Goal: Task Accomplishment & Management: Use online tool/utility

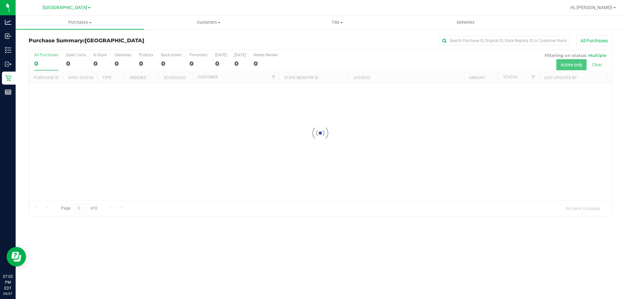
click at [94, 59] on div at bounding box center [320, 133] width 582 height 166
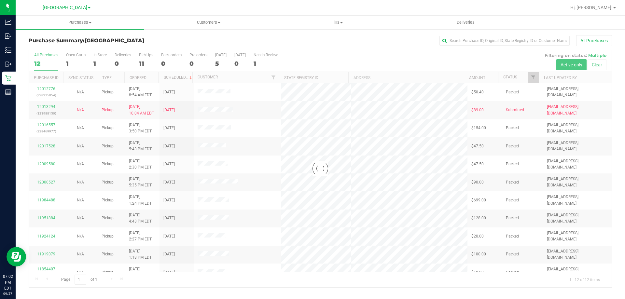
click at [95, 60] on div at bounding box center [320, 168] width 582 height 237
click at [94, 65] on div at bounding box center [320, 168] width 582 height 237
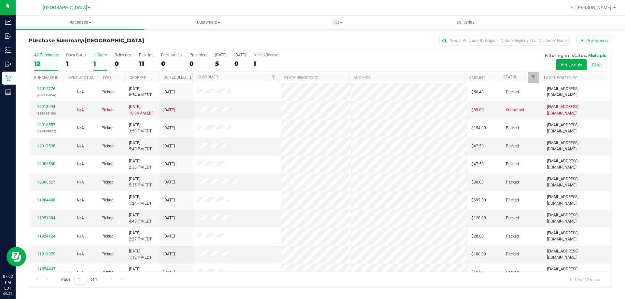
click at [95, 63] on div "1" at bounding box center [99, 63] width 13 height 7
click at [0, 0] on input "In Store 1" at bounding box center [0, 0] width 0 height 0
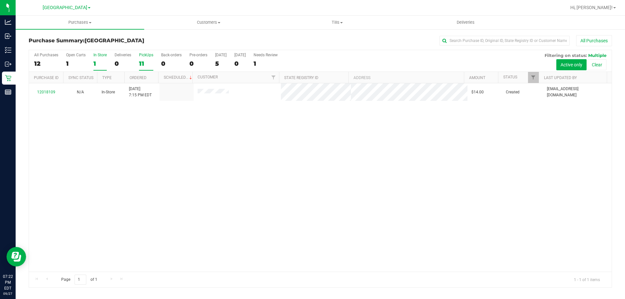
click at [141, 60] on div "11" at bounding box center [146, 63] width 14 height 7
click at [0, 0] on input "PickUps 11" at bounding box center [0, 0] width 0 height 0
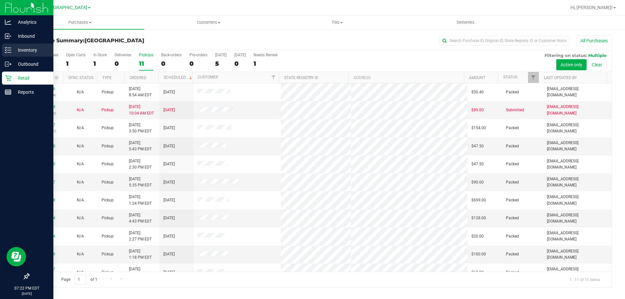
click at [32, 55] on div "Inventory" at bounding box center [27, 50] width 51 height 13
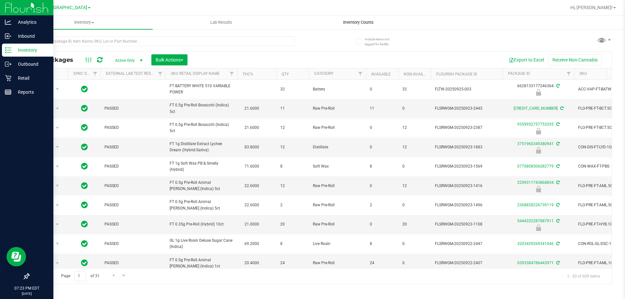
click at [362, 23] on span "Inventory Counts" at bounding box center [358, 23] width 48 height 6
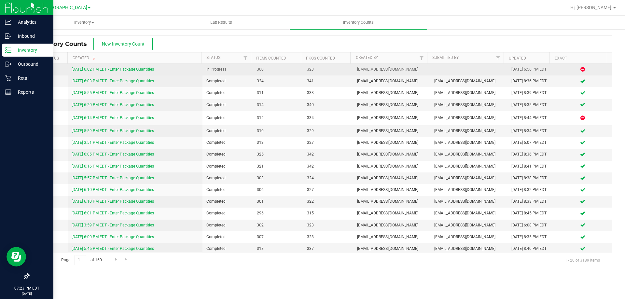
click at [110, 69] on link "9/27/25 6:02 PM EDT - Enter Package Quantities" at bounding box center [113, 69] width 82 height 5
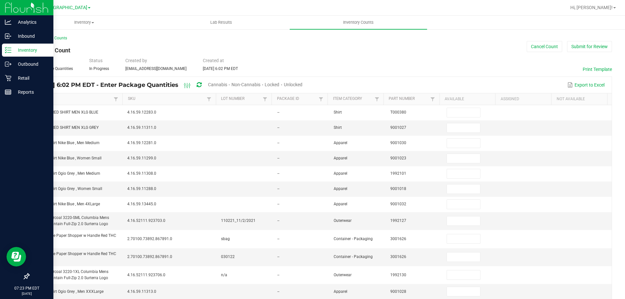
click at [302, 85] on span "Unlocked" at bounding box center [293, 84] width 19 height 5
type input "2"
type input "3"
type input "10"
type input "1"
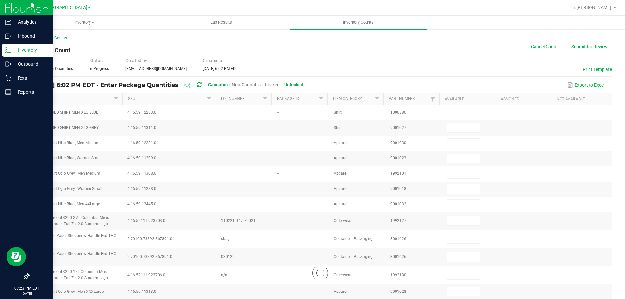
type input "27"
type input "8"
type input "3"
type input "11"
type input "3"
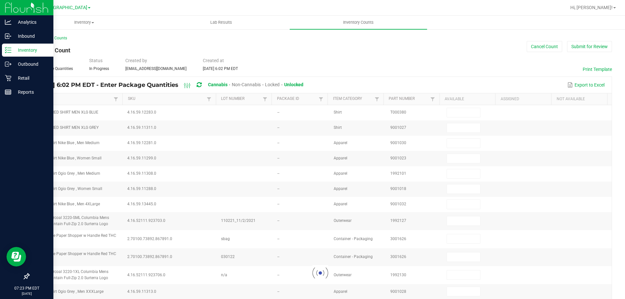
type input "4"
type input "23"
type input "9"
type input "5"
type input "17"
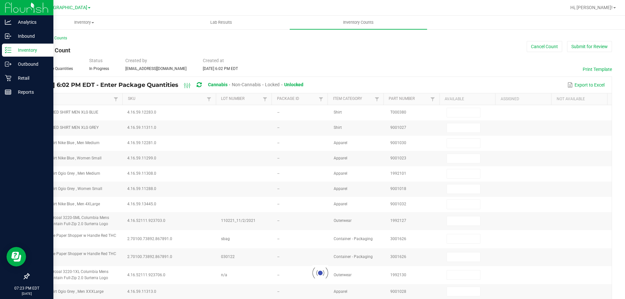
type input "1"
type input "3"
type input "8"
type input "3"
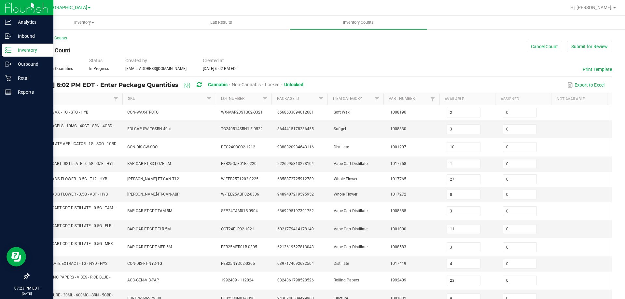
click at [95, 101] on link "Item" at bounding box center [73, 98] width 77 height 5
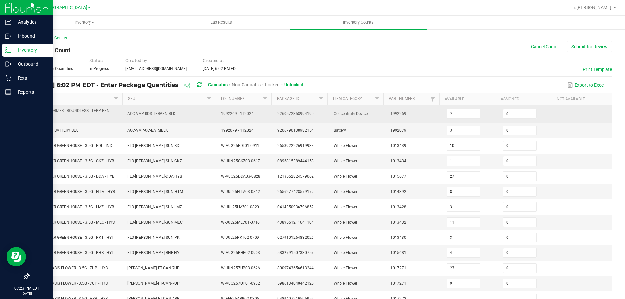
type input "5"
type input "1"
type input "20"
type input "6"
type input "9"
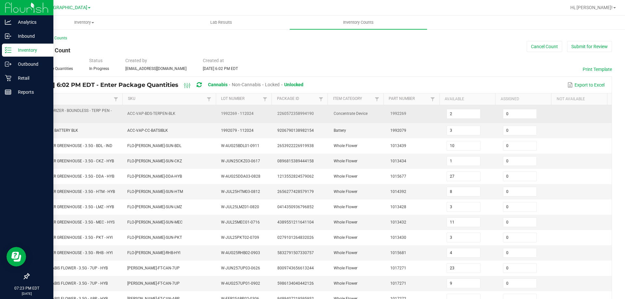
type input "15"
type input "10"
type input "1"
type input "15"
type input "6"
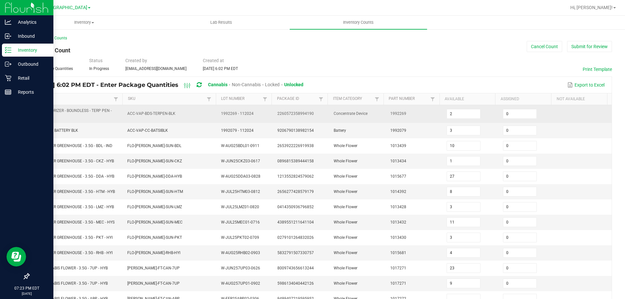
type input "0"
type input "6"
type input "8"
type input "12"
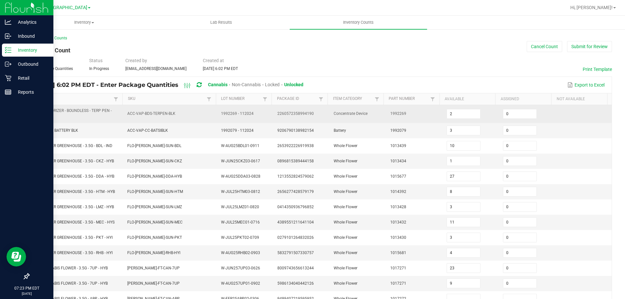
type input "0"
type input "19"
type input "4"
type input "0"
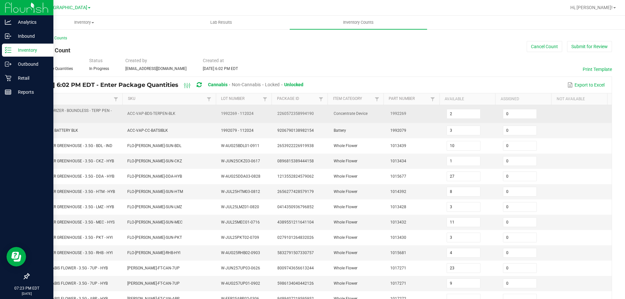
type input "1"
type input "0"
type input "1"
type input "0"
type input "8"
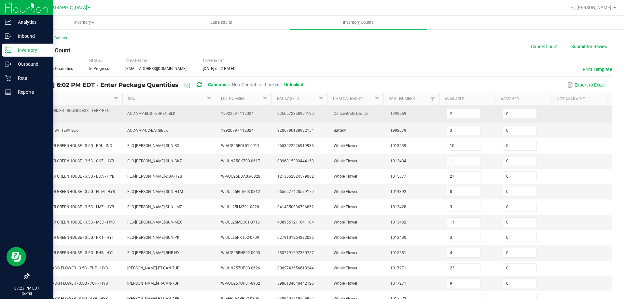
type input "2"
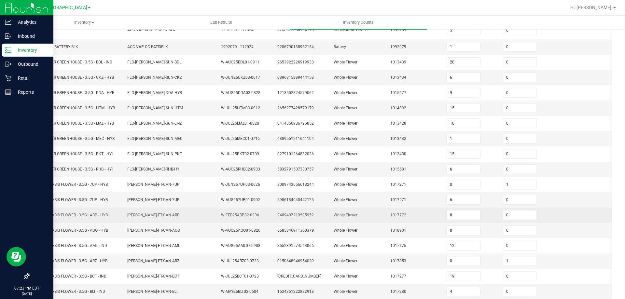
scroll to position [138, 0]
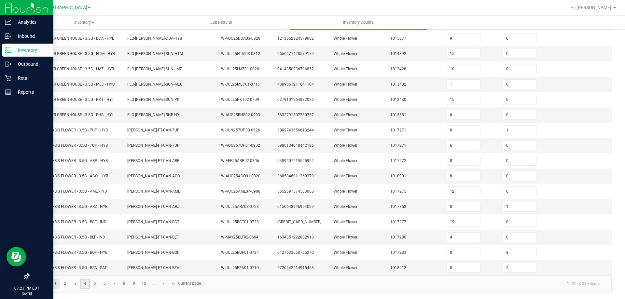
click at [85, 285] on link "4" at bounding box center [84, 284] width 9 height 10
type input "2"
type input "4"
type input "0"
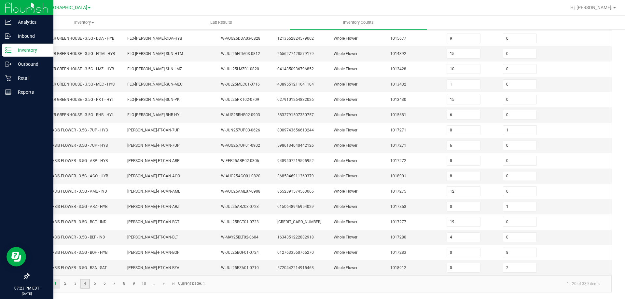
type input "0"
type input "6"
type input "1"
type input "7"
type input "11"
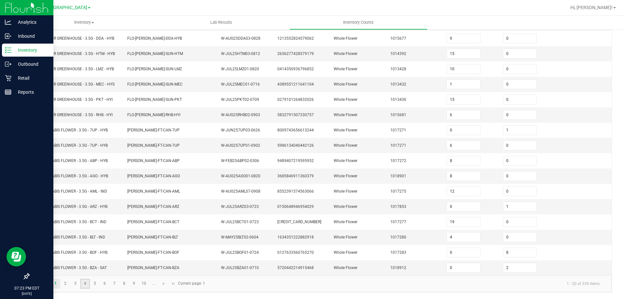
type input "10"
type input "8"
type input "1"
type input "4"
type input "0"
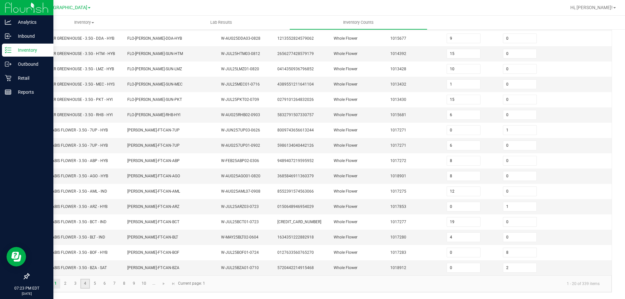
type input "3"
type input "4"
type input "6"
type input "10"
type input "1"
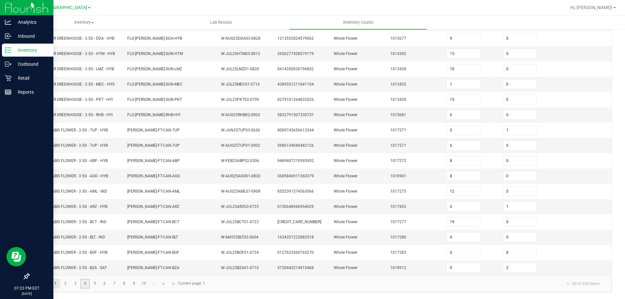
type input "0"
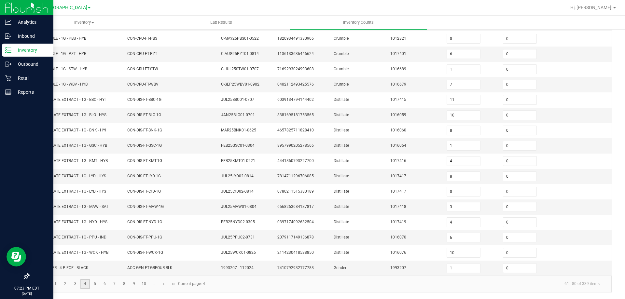
scroll to position [135, 0]
click at [98, 289] on link "5" at bounding box center [94, 284] width 9 height 10
type input "19"
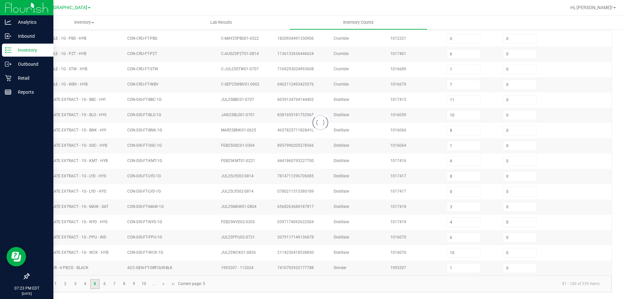
type input "17"
type input "14"
type input "7"
type input "1"
type input "0"
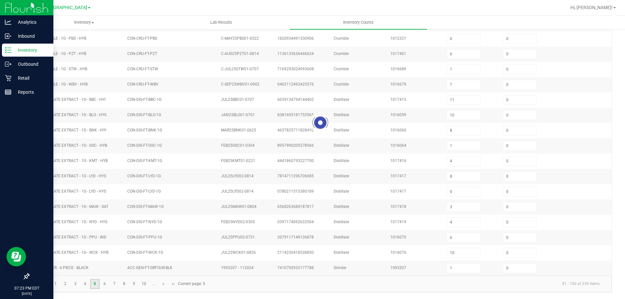
type input "5"
type input "3"
type input "6"
type input "3"
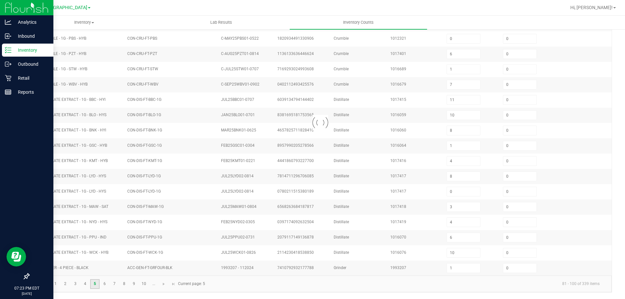
type input "2"
type input "1"
type input "7"
type input "2"
type input "6"
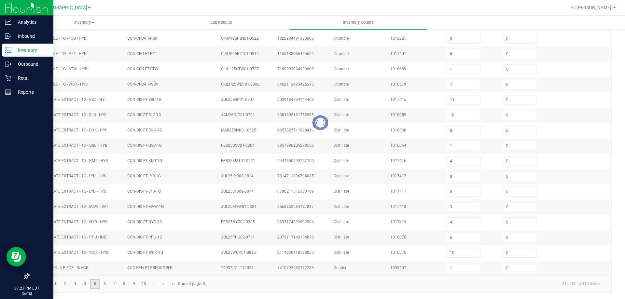
type input "16"
type input "15"
type input "24"
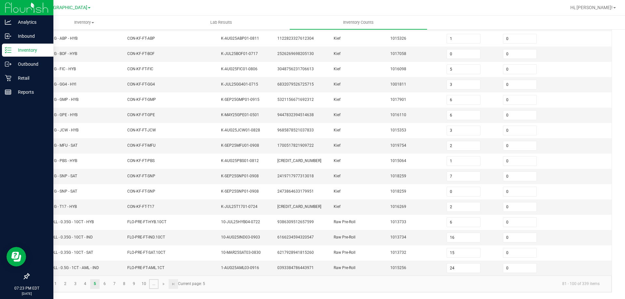
click at [149, 287] on link "..." at bounding box center [153, 284] width 9 height 10
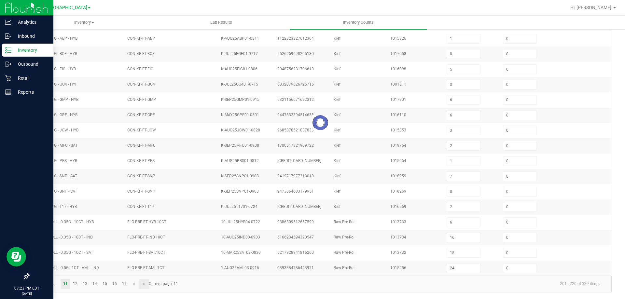
type input "6"
type input "2"
type input "11"
type input "6"
type input "10"
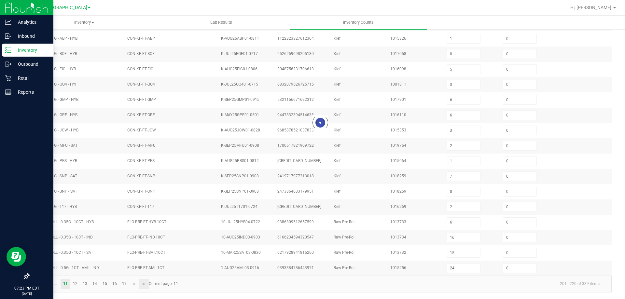
type input "10"
type input "12"
type input "0"
type input "9"
type input "1"
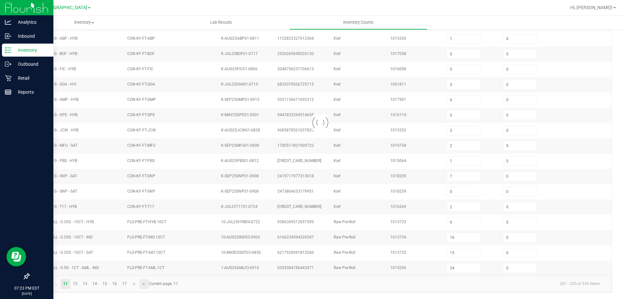
type input "4"
type input "3"
type input "12"
type input "0"
type input "8"
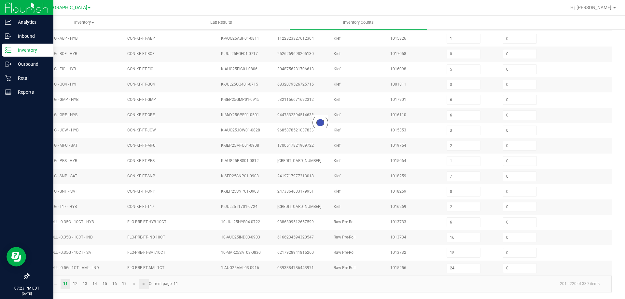
type input "1"
type input "7"
type input "11"
type input "7"
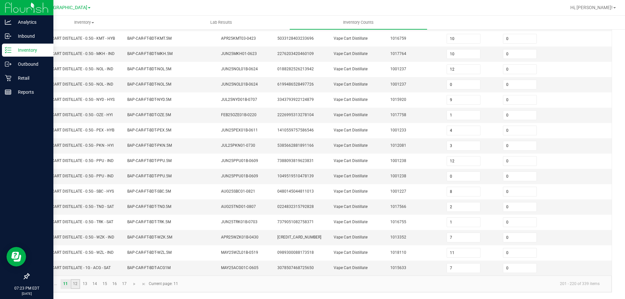
click at [74, 283] on link "12" at bounding box center [75, 284] width 9 height 10
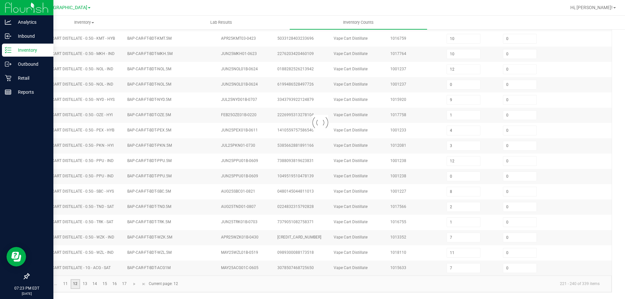
type input "7"
type input "1"
type input "8"
type input "3"
type input "11"
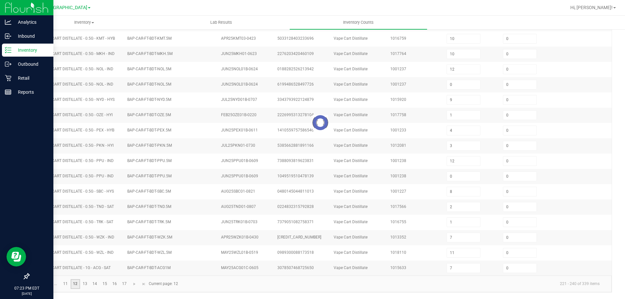
type input "10"
type input "12"
type input "7"
type input "11"
type input "2"
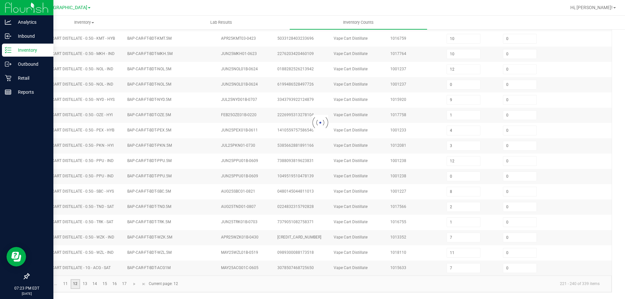
type input "2"
type input "1"
type input "11"
type input "1"
type input "8"
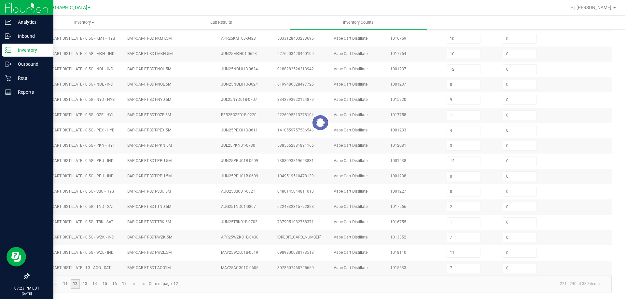
type input "0"
type input "2"
type input "0"
type input "3"
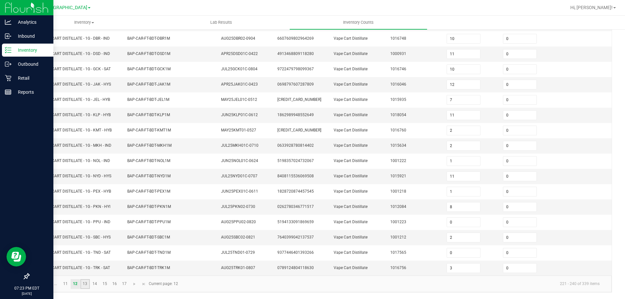
click at [83, 284] on link "13" at bounding box center [84, 284] width 9 height 10
type input "0"
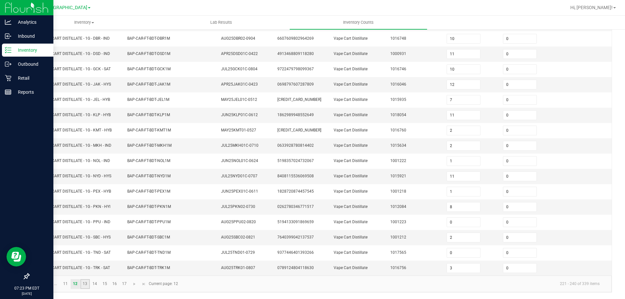
type input "0"
type input "7"
type input "15"
type input "11"
type input "7"
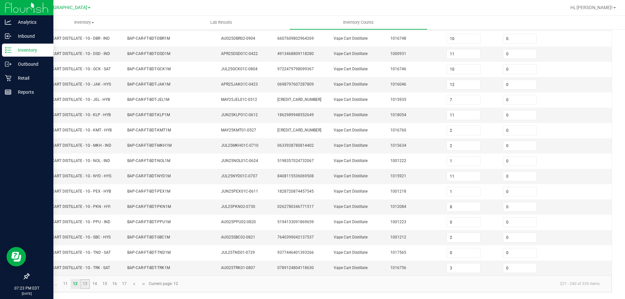
type input "3"
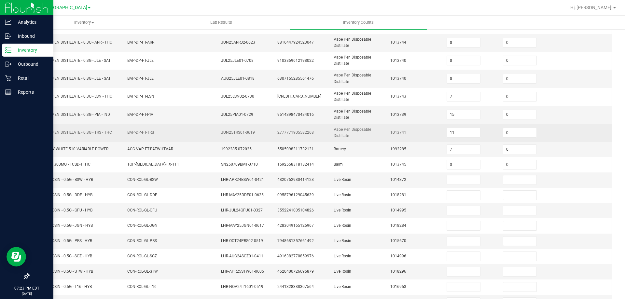
scroll to position [157, 0]
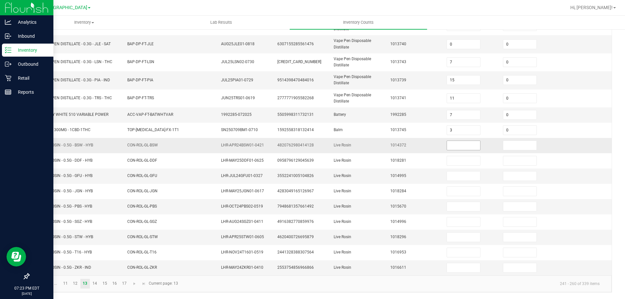
click at [447, 148] on input at bounding box center [463, 145] width 33 height 9
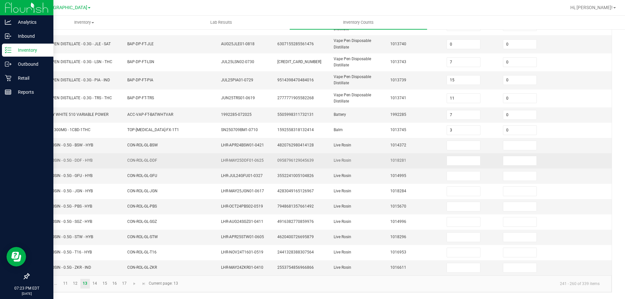
click at [72, 162] on span "GL - LIVE ROSIN - 0.5G - DDF - HYB" at bounding box center [62, 160] width 59 height 5
copy span "GL - LIVE ROSIN - 0.5G - DDF - HYB"
click at [459, 158] on input at bounding box center [463, 160] width 33 height 9
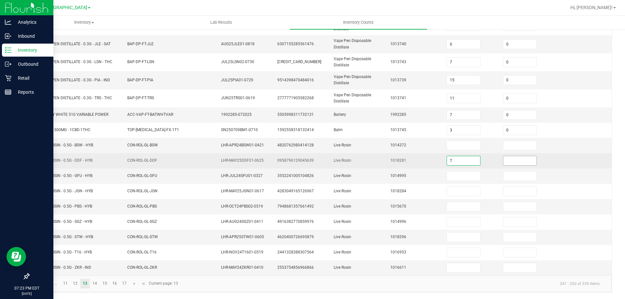
type input "7"
click at [504, 159] on input at bounding box center [519, 160] width 33 height 9
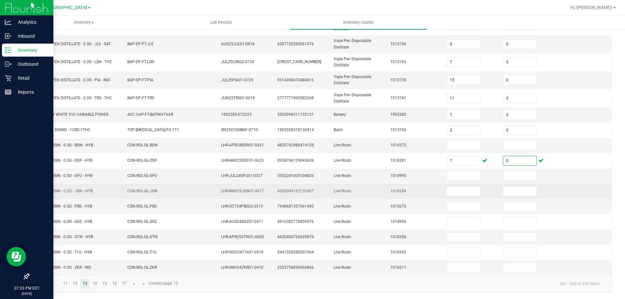
type input "0"
click at [62, 192] on span "GL - LIVE ROSIN - 0.5G - JGN - HYB" at bounding box center [63, 191] width 60 height 5
copy span "GL - LIVE ROSIN - 0.5G - JGN - HYB"
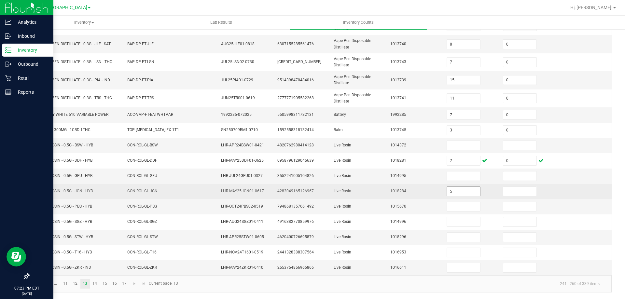
drag, startPoint x: 451, startPoint y: 191, endPoint x: 477, endPoint y: 192, distance: 26.4
click at [451, 190] on input "5" at bounding box center [463, 191] width 33 height 9
type input "5"
click at [517, 192] on input at bounding box center [519, 191] width 33 height 9
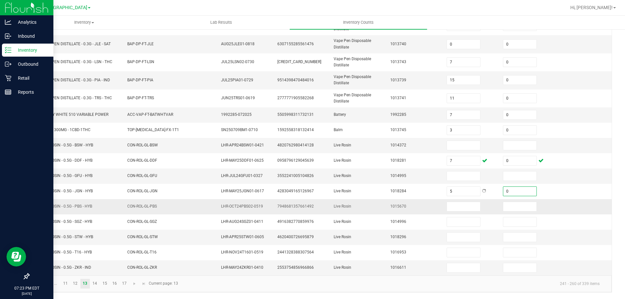
type input "0"
click at [419, 207] on td "1015670" at bounding box center [414, 206] width 56 height 15
click at [62, 237] on span "GL - LIVE ROSIN - 0.5G - STW - HYB" at bounding box center [63, 237] width 60 height 5
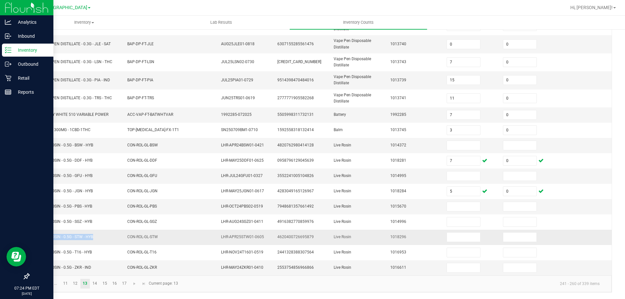
copy span "GL - LIVE ROSIN - 0.5G - STW - HYB"
drag, startPoint x: 446, startPoint y: 235, endPoint x: 452, endPoint y: 236, distance: 5.2
click at [447, 235] on input at bounding box center [463, 237] width 33 height 9
type input "7"
click at [516, 239] on input at bounding box center [519, 237] width 33 height 9
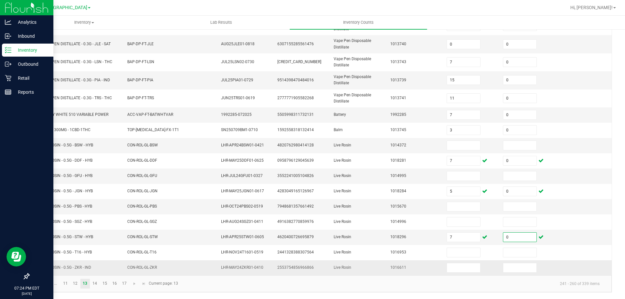
type input "0"
click at [74, 269] on span "GL - LIVE ROSIN - 0.5G - ZKR - IND" at bounding box center [62, 267] width 58 height 5
copy span "GL - LIVE ROSIN - 0.5G - ZKR - IND"
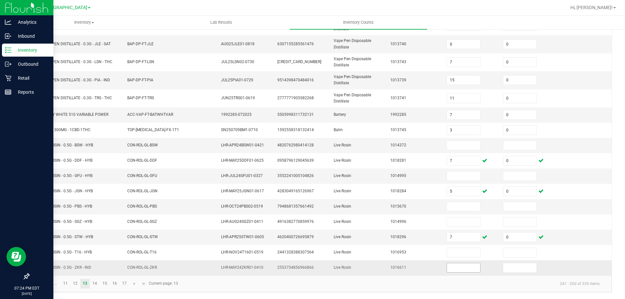
click at [448, 266] on input at bounding box center [463, 267] width 33 height 9
type input "3"
click at [507, 267] on input at bounding box center [519, 267] width 33 height 9
type input "0"
click at [452, 146] on input at bounding box center [463, 145] width 33 height 9
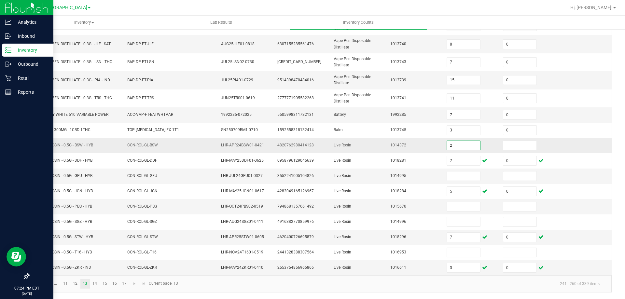
type input "2"
type input "0"
click at [448, 182] on td at bounding box center [471, 176] width 56 height 15
click at [448, 179] on input at bounding box center [463, 175] width 33 height 9
type input "2"
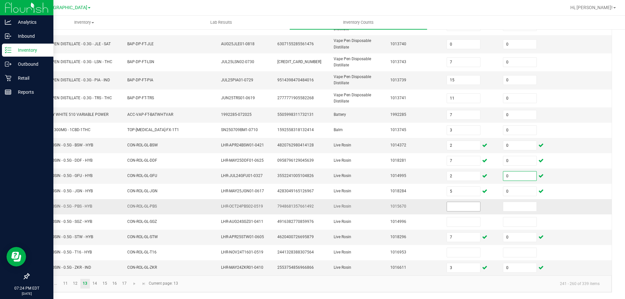
type input "0"
click at [466, 206] on input at bounding box center [463, 206] width 33 height 9
type input "3"
type input "0"
type input "1"
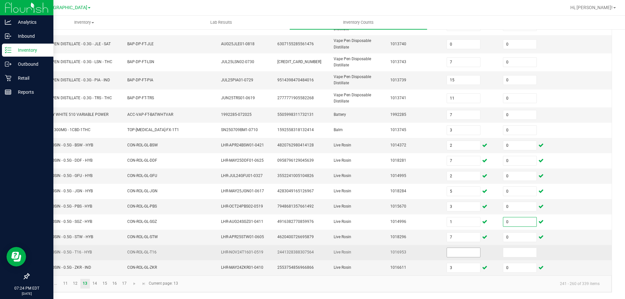
type input "0"
click at [461, 255] on input at bounding box center [463, 252] width 33 height 9
type input "5"
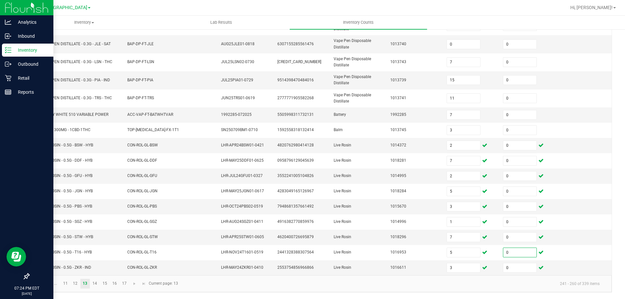
type input "0"
click at [429, 283] on kendo-pager-info "241 - 260 of 339 items" at bounding box center [393, 283] width 423 height 11
click at [96, 282] on link "14" at bounding box center [94, 284] width 9 height 10
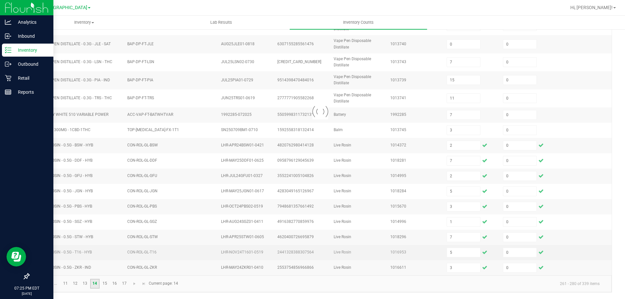
type input "6"
type input "1"
type input "2"
type input "8"
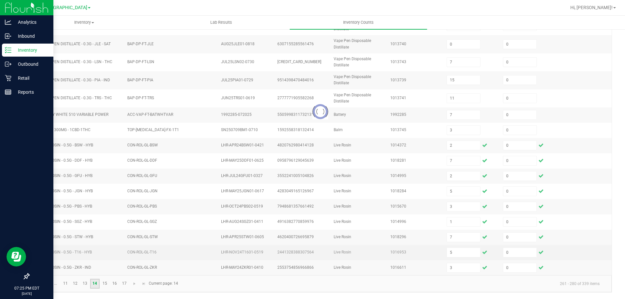
type input "4"
type input "7"
type input "1"
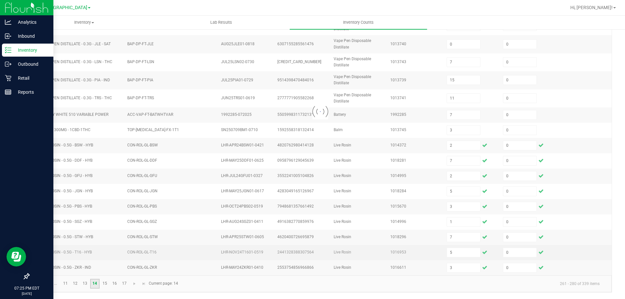
type input "1"
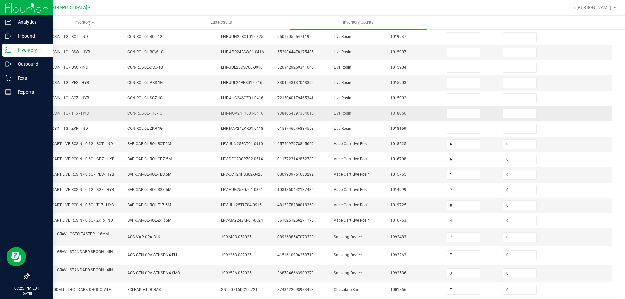
scroll to position [0, 0]
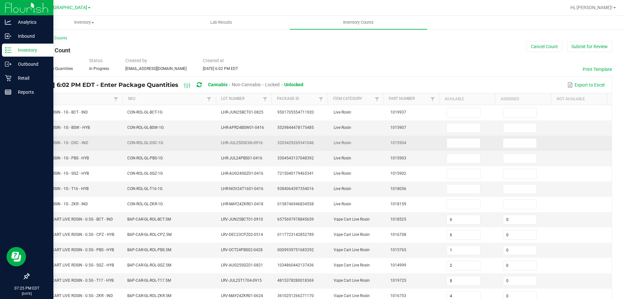
click at [62, 143] on span "GL - LIVE ROSIN - 1G - DSC - IND" at bounding box center [60, 143] width 55 height 5
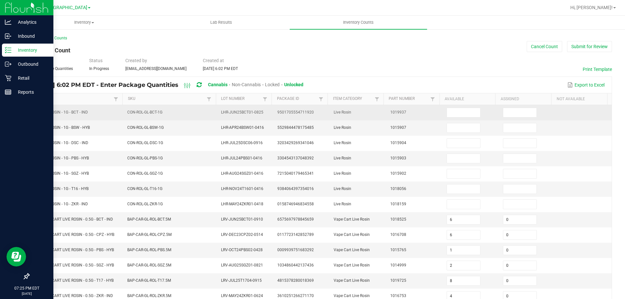
drag, startPoint x: 62, startPoint y: 143, endPoint x: 68, endPoint y: 110, distance: 32.9
click at [68, 110] on span "GL - LIVE ROSIN - 1G - BCT - IND" at bounding box center [60, 112] width 55 height 5
copy span "GL - LIVE ROSIN - 1G - BCT - IND"
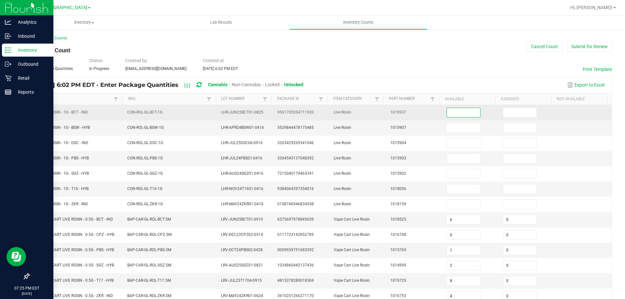
click at [447, 111] on input at bounding box center [463, 112] width 33 height 9
type input "7"
click at [513, 110] on input at bounding box center [519, 112] width 33 height 9
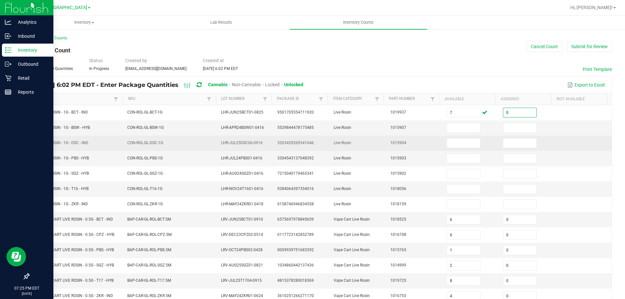
type input "0"
click at [69, 144] on span "GL - LIVE ROSIN - 1G - DSC - IND" at bounding box center [60, 143] width 55 height 5
copy span "GL - LIVE ROSIN - 1G - DSC - IND"
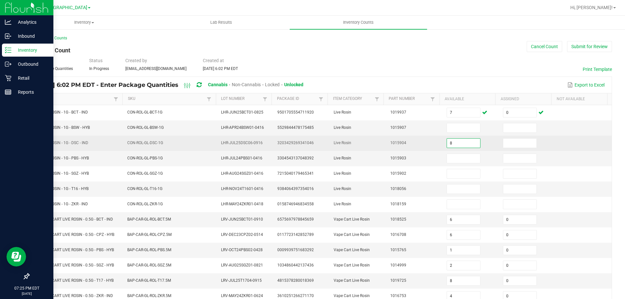
drag, startPoint x: 459, startPoint y: 144, endPoint x: 493, endPoint y: 141, distance: 34.0
click at [460, 144] on input "8" at bounding box center [463, 143] width 33 height 9
type input "8"
click at [505, 139] on input at bounding box center [519, 143] width 33 height 9
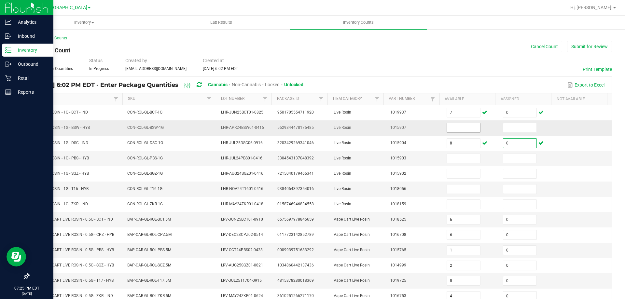
type input "0"
click at [453, 130] on input at bounding box center [463, 127] width 33 height 9
type input "5"
click at [464, 157] on input at bounding box center [463, 158] width 33 height 9
click at [448, 191] on input at bounding box center [463, 188] width 33 height 9
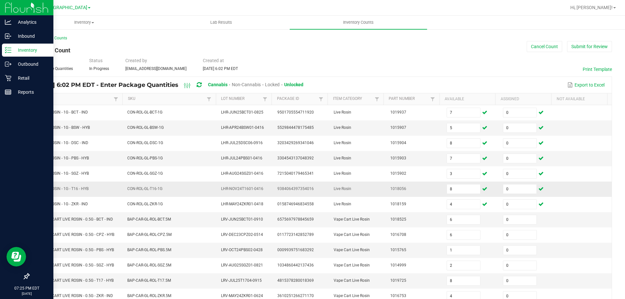
click at [376, 187] on td "Live Rosin" at bounding box center [358, 189] width 56 height 15
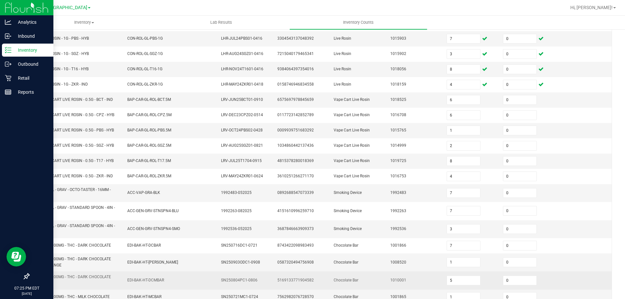
scroll to position [149, 0]
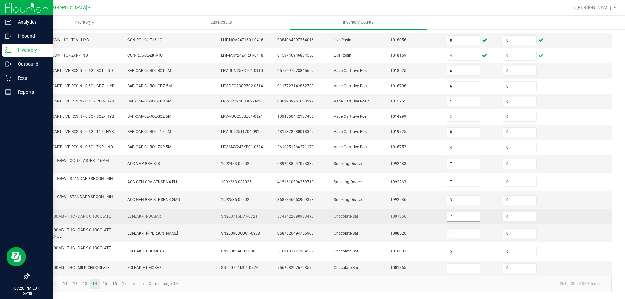
click at [447, 214] on input "7" at bounding box center [463, 216] width 33 height 9
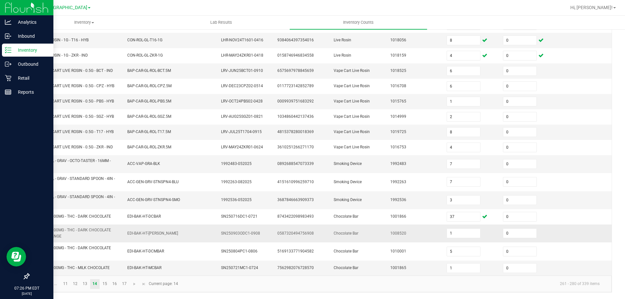
click at [425, 231] on td "1008520" at bounding box center [414, 234] width 56 height 18
drag, startPoint x: 348, startPoint y: 276, endPoint x: 289, endPoint y: 289, distance: 60.6
click at [346, 277] on kendo-pager "... 11 12 13 14 15 16 17 261 - 280 of 339 items Current page: 14" at bounding box center [320, 284] width 582 height 17
click at [104, 280] on link "15" at bounding box center [104, 284] width 9 height 10
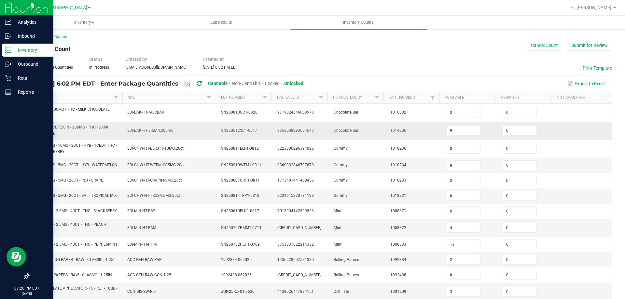
scroll to position [0, 0]
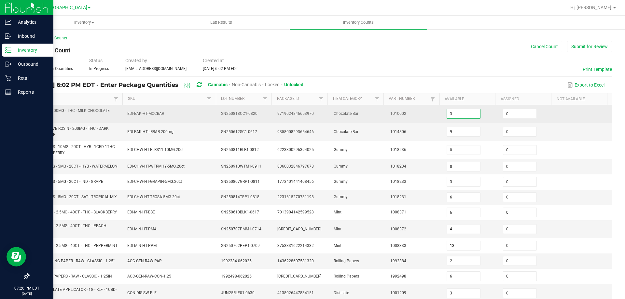
click at [461, 114] on input "3" at bounding box center [463, 113] width 33 height 9
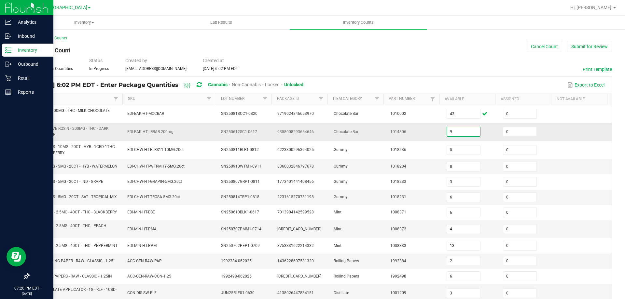
click at [453, 132] on input "9" at bounding box center [463, 131] width 33 height 9
click at [401, 172] on td "1018234" at bounding box center [414, 166] width 56 height 15
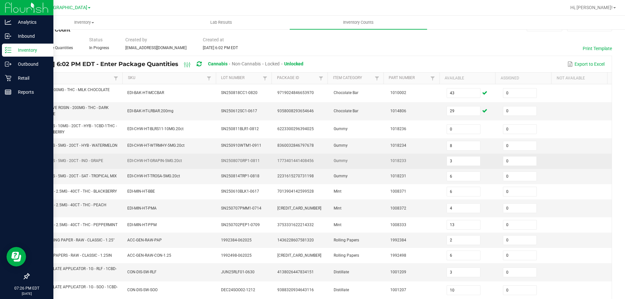
scroll to position [33, 0]
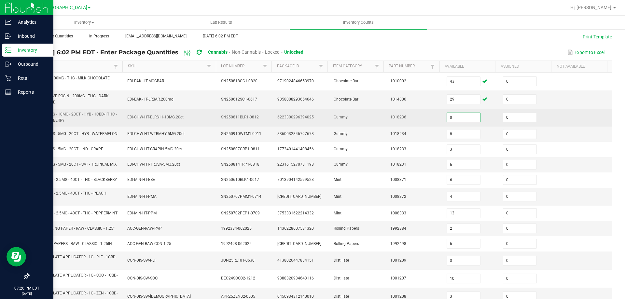
click at [463, 120] on input "0" at bounding box center [463, 117] width 33 height 9
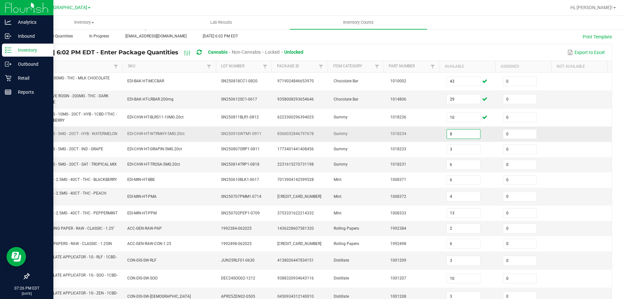
click at [465, 133] on input "8" at bounding box center [463, 134] width 33 height 9
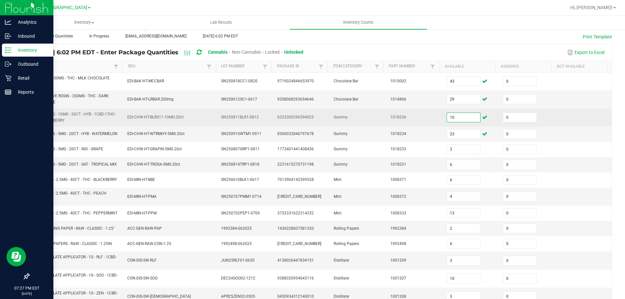
click at [454, 119] on input "10" at bounding box center [463, 117] width 33 height 9
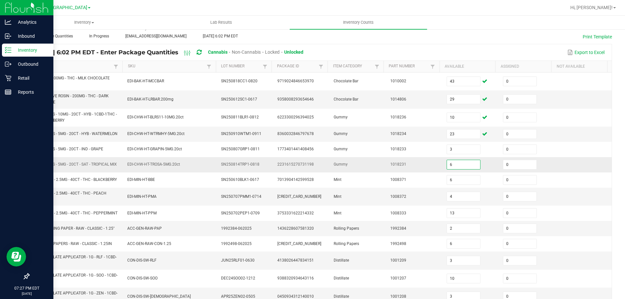
click at [450, 163] on input "6" at bounding box center [463, 164] width 33 height 9
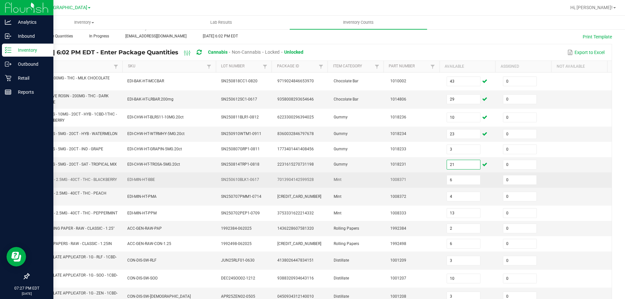
click at [418, 175] on td "1008371" at bounding box center [414, 179] width 56 height 15
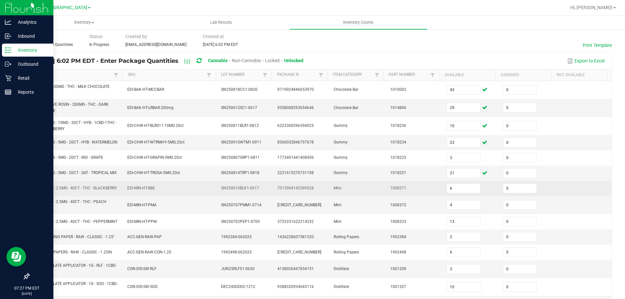
scroll to position [154, 0]
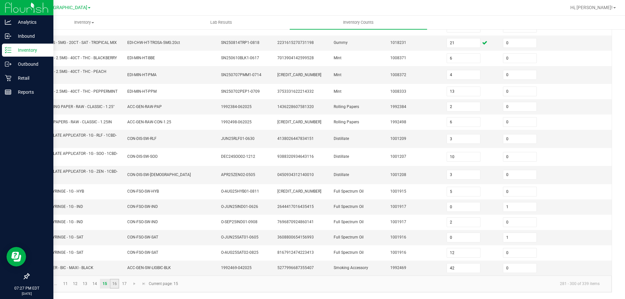
click at [113, 287] on link "16" at bounding box center [114, 284] width 9 height 10
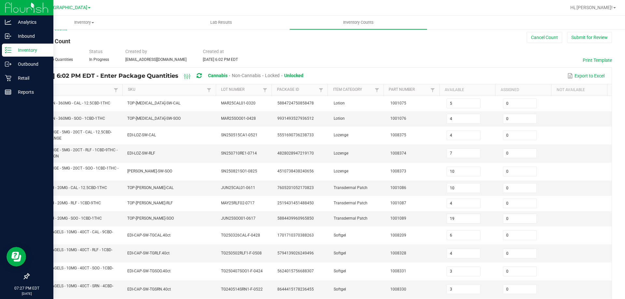
scroll to position [0, 0]
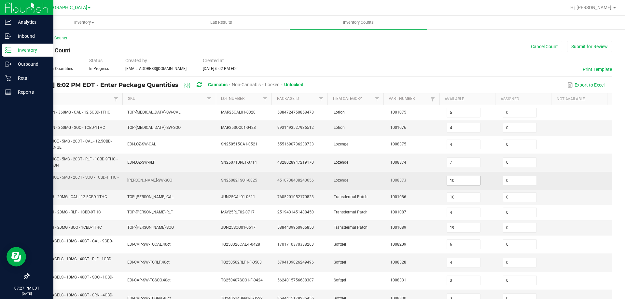
click at [451, 178] on input "10" at bounding box center [463, 180] width 33 height 9
click at [72, 177] on span "SW - LOZENGE - 5MG - 20CT - SOO - 1CBD-1THC - LEMON" at bounding box center [75, 180] width 85 height 11
copy span "SW - LOZENGE - 5MG - 20CT - SOO - 1CBD-1THC - LEMON"
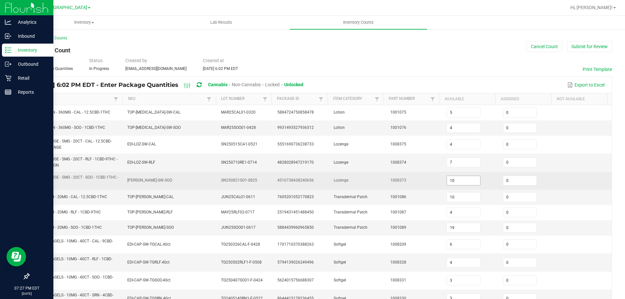
click at [459, 178] on input "10" at bounding box center [463, 180] width 33 height 9
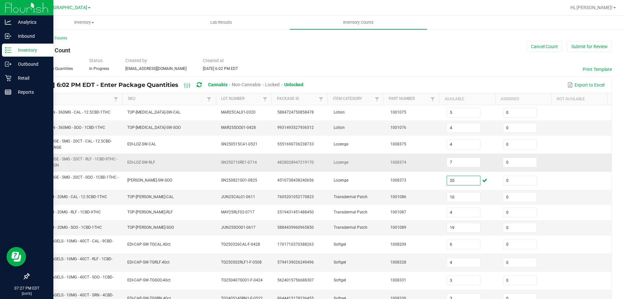
click at [350, 168] on td "Lozenge" at bounding box center [358, 163] width 56 height 18
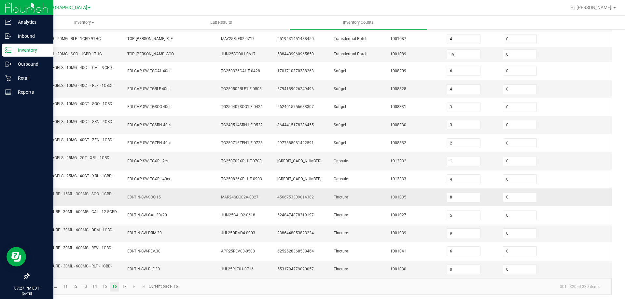
scroll to position [176, 0]
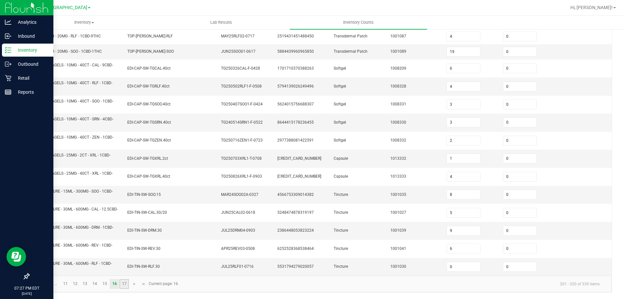
click at [124, 284] on link "17" at bounding box center [123, 284] width 9 height 10
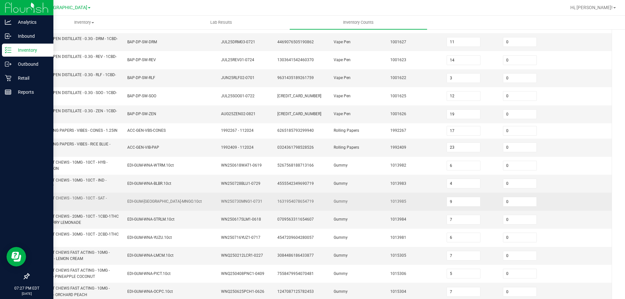
scroll to position [9, 0]
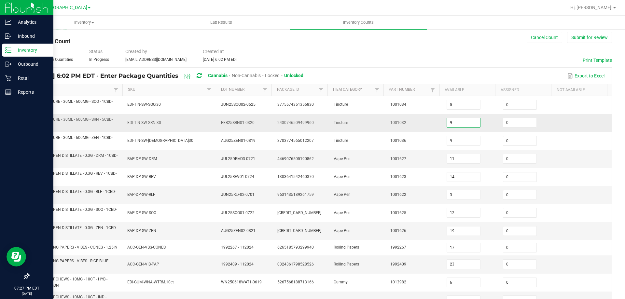
click at [450, 122] on input "9" at bounding box center [463, 122] width 33 height 9
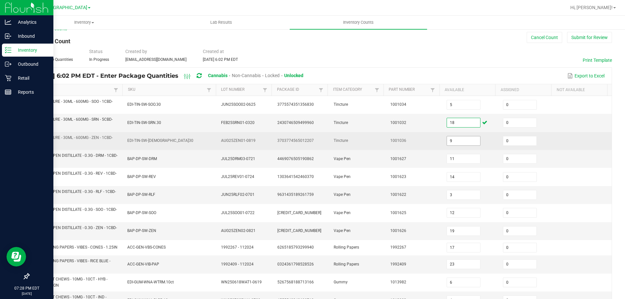
click at [451, 143] on input "9" at bounding box center [463, 140] width 33 height 9
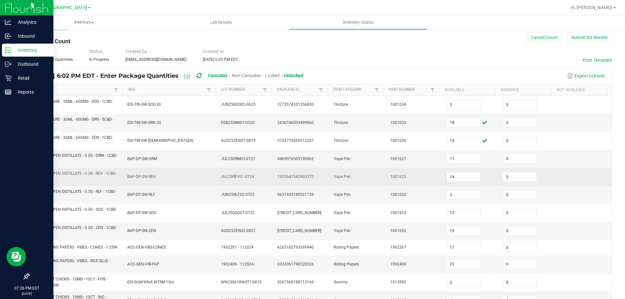
click at [317, 168] on td "1303641542460370" at bounding box center [301, 177] width 56 height 18
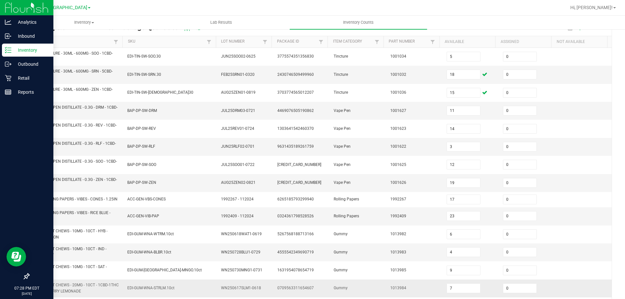
scroll to position [172, 0]
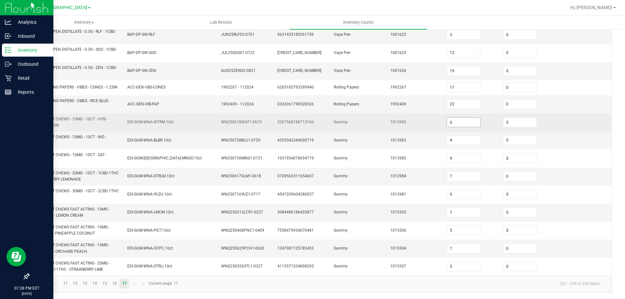
click at [454, 120] on input "6" at bounding box center [463, 122] width 33 height 9
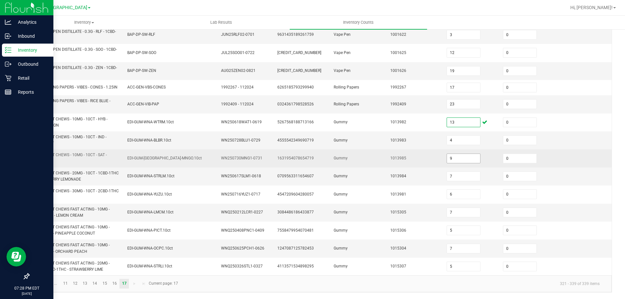
click at [455, 158] on input "9" at bounding box center [463, 158] width 33 height 9
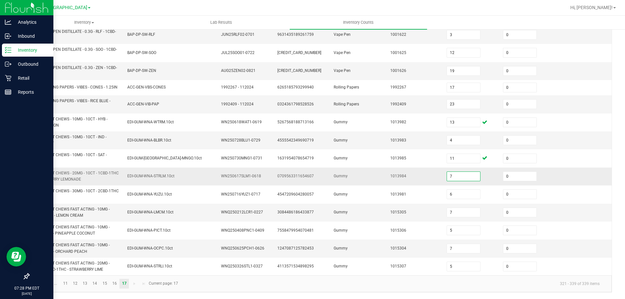
click at [461, 178] on input "7" at bounding box center [463, 176] width 33 height 9
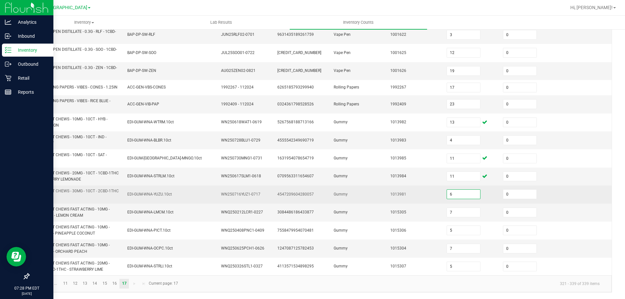
click at [453, 193] on input "6" at bounding box center [463, 194] width 33 height 9
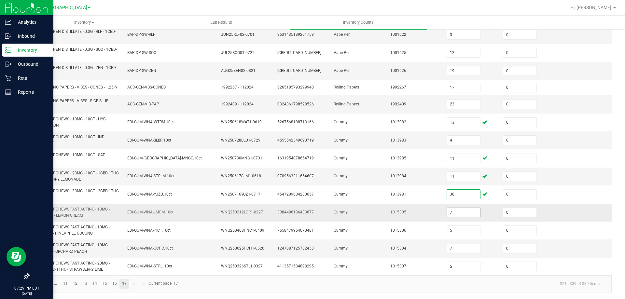
click at [460, 215] on input "7" at bounding box center [463, 212] width 33 height 9
click at [455, 248] on input "7" at bounding box center [463, 248] width 33 height 9
click at [385, 294] on div "< All Inventory Counts Inventory Count Cancel Count Submit for Review Type Ente…" at bounding box center [320, 79] width 609 height 440
click at [39, 285] on span "Go to the first page" at bounding box center [36, 283] width 5 height 5
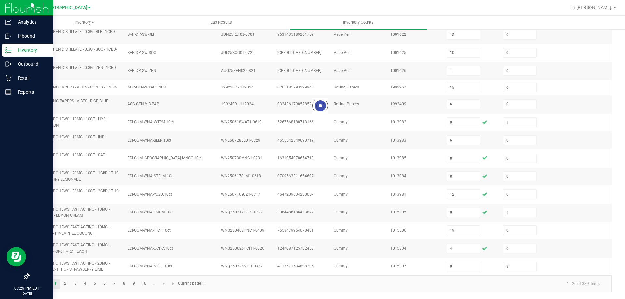
scroll to position [138, 0]
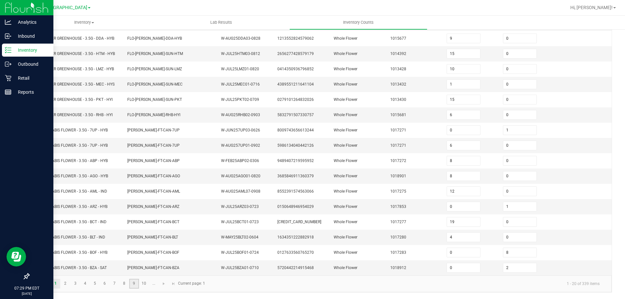
click at [136, 283] on link "9" at bounding box center [133, 284] width 9 height 10
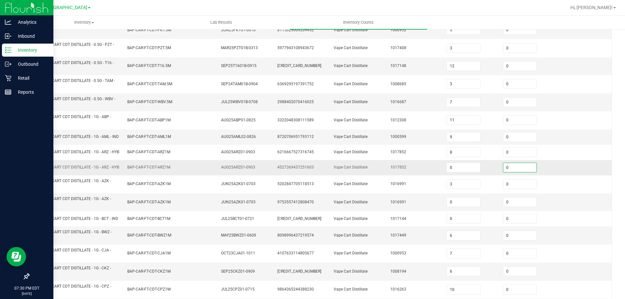
click at [505, 172] on input "0" at bounding box center [519, 167] width 33 height 9
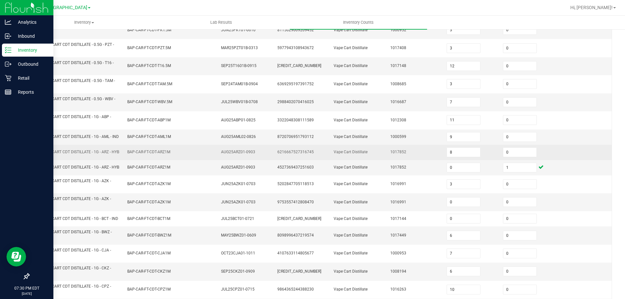
click at [345, 160] on td "Vape Cart Distillate" at bounding box center [358, 152] width 56 height 15
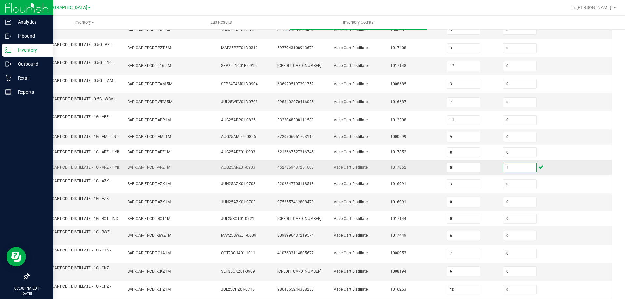
drag, startPoint x: 520, startPoint y: 173, endPoint x: 368, endPoint y: 136, distance: 156.2
click at [519, 172] on input "1" at bounding box center [519, 167] width 33 height 9
click at [367, 136] on td "Vape Cart Distillate" at bounding box center [358, 137] width 56 height 15
click at [114, 145] on td "FT - VAPE CART CDT DISTILLATE - 1G - AML - IND" at bounding box center [76, 137] width 94 height 15
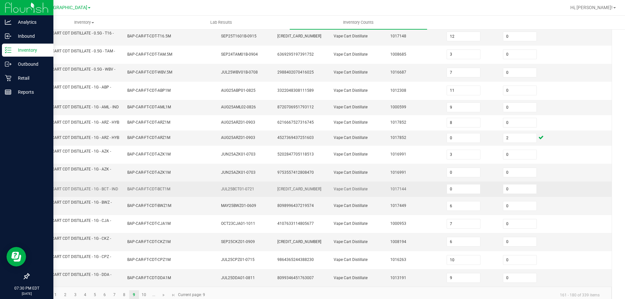
scroll to position [190, 0]
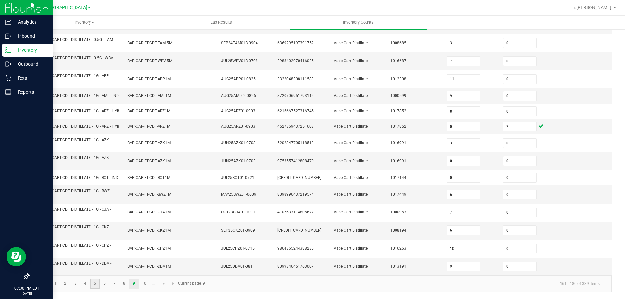
click at [93, 285] on link "5" at bounding box center [94, 284] width 9 height 10
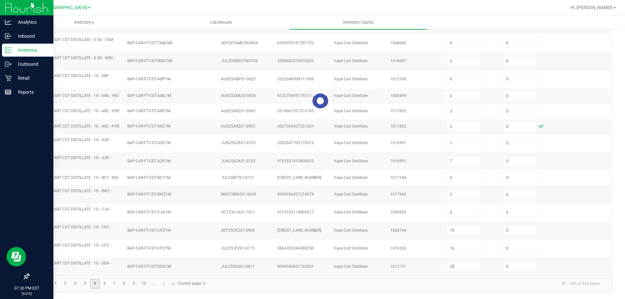
scroll to position [135, 0]
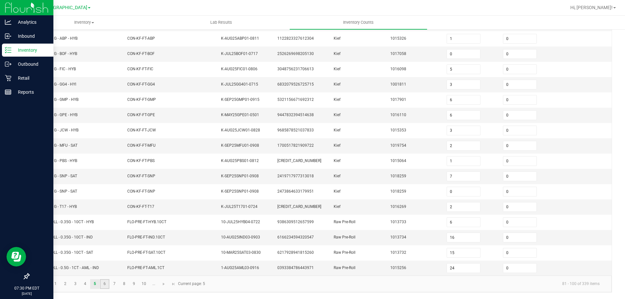
click at [104, 282] on link "6" at bounding box center [104, 284] width 9 height 10
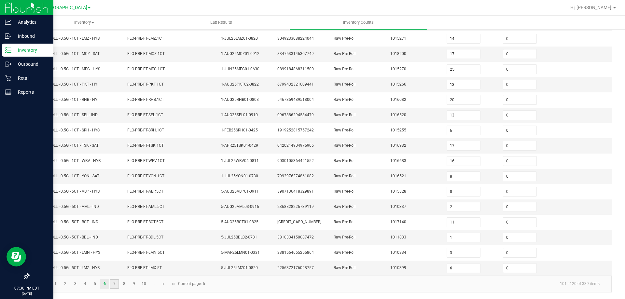
click at [116, 285] on link "7" at bounding box center [114, 284] width 9 height 10
click at [123, 286] on link "8" at bounding box center [123, 284] width 9 height 10
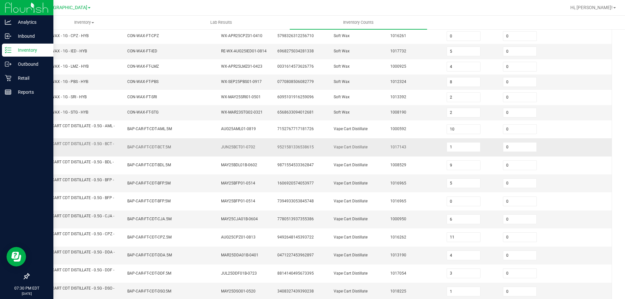
scroll to position [0, 0]
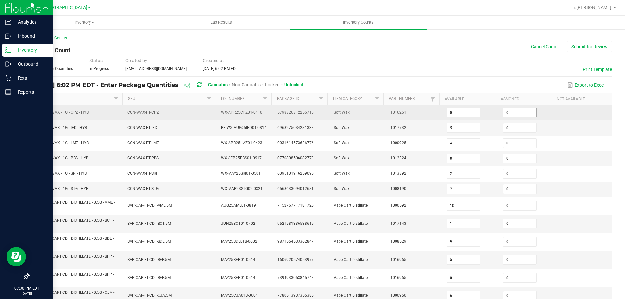
drag, startPoint x: 508, startPoint y: 115, endPoint x: 475, endPoint y: 87, distance: 42.7
click at [507, 115] on input "0" at bounding box center [519, 112] width 33 height 9
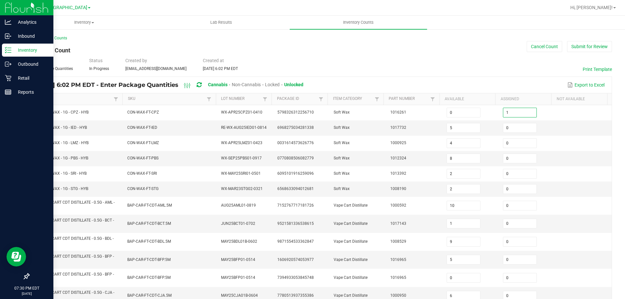
click at [465, 73] on div "< All Inventory Counts Inventory Count Cancel Count Submit for Review Type Ente…" at bounding box center [320, 250] width 583 height 431
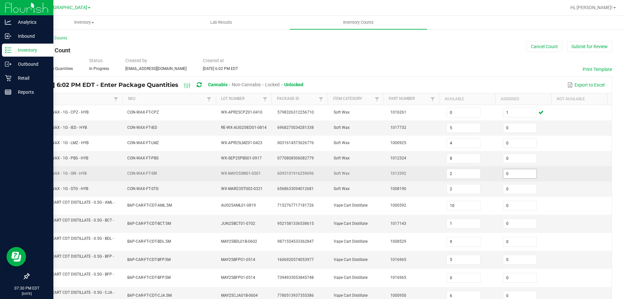
drag, startPoint x: 508, startPoint y: 172, endPoint x: 483, endPoint y: 176, distance: 25.0
click at [507, 172] on input "0" at bounding box center [519, 173] width 33 height 9
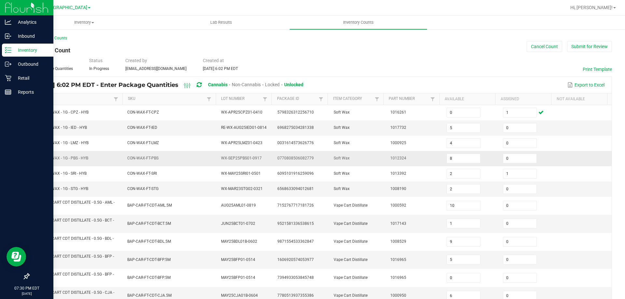
click at [390, 158] on span "1012324" at bounding box center [398, 158] width 16 height 5
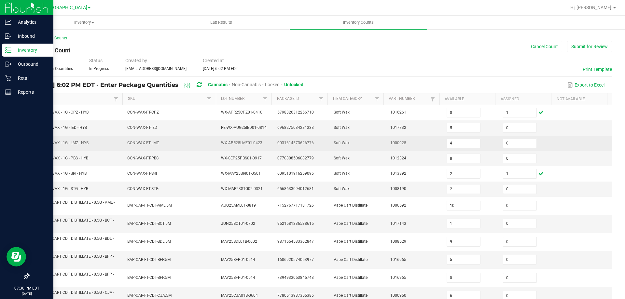
click at [129, 140] on td "CON-WAX-FT-LMZ" at bounding box center [170, 143] width 94 height 15
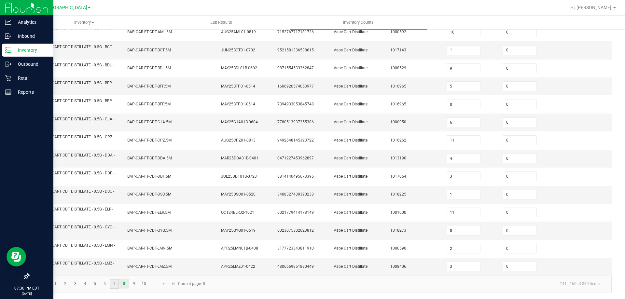
click at [114, 282] on link "7" at bounding box center [114, 284] width 9 height 10
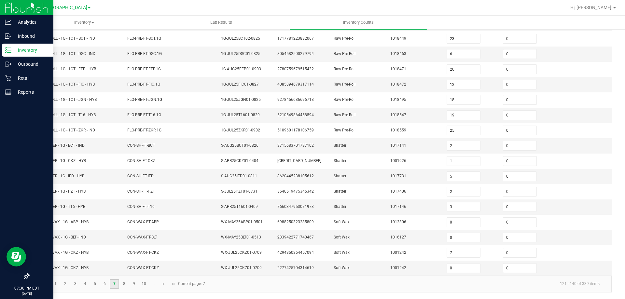
scroll to position [135, 0]
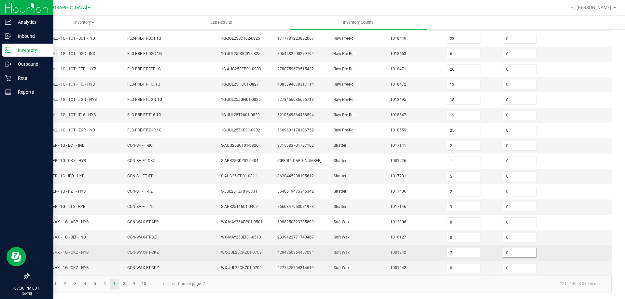
click at [505, 252] on input "0" at bounding box center [519, 252] width 33 height 9
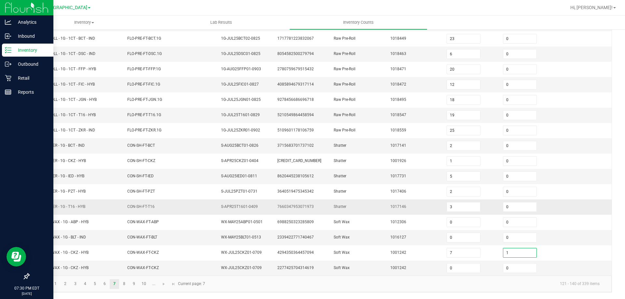
click at [350, 206] on td "Shatter" at bounding box center [358, 206] width 56 height 15
click at [114, 122] on td "FT - PRE-ROLL - 1G - 1CT - T16 - HYB" at bounding box center [76, 115] width 94 height 15
click at [54, 287] on link "1" at bounding box center [55, 284] width 9 height 10
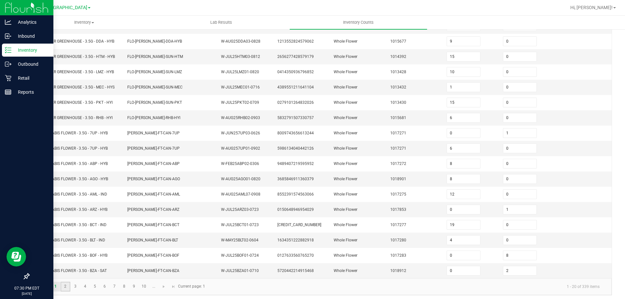
click at [62, 283] on link "2" at bounding box center [65, 287] width 9 height 10
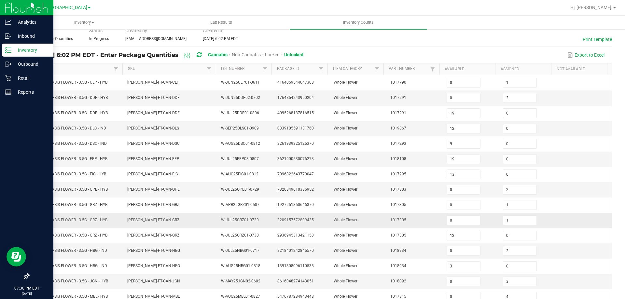
scroll to position [70, 0]
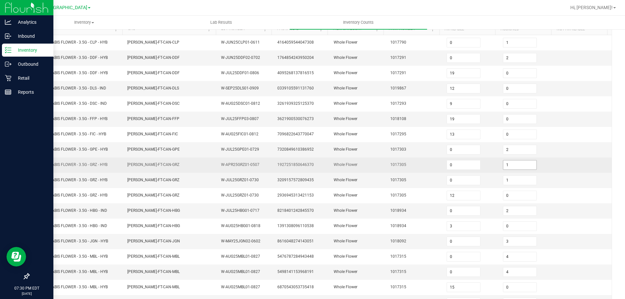
click at [512, 164] on input "1" at bounding box center [519, 164] width 33 height 9
click at [443, 159] on td "0" at bounding box center [471, 164] width 56 height 15
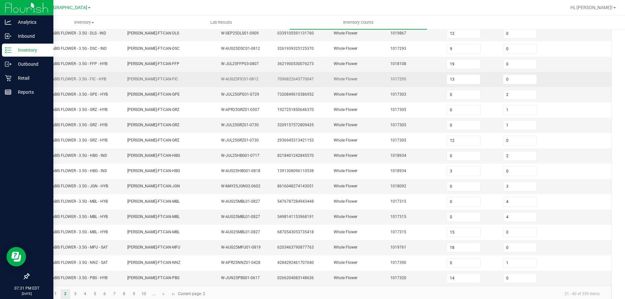
scroll to position [135, 0]
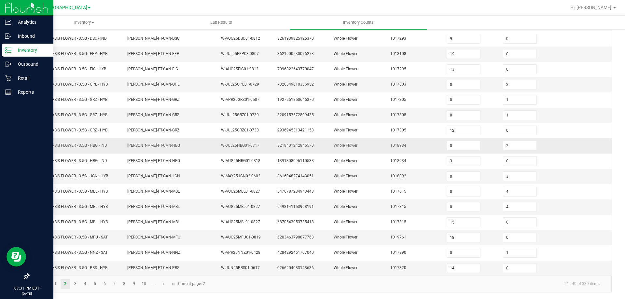
click at [118, 152] on td "FT - CANNABIS FLOWER - 3.5G - HBG - IND" at bounding box center [76, 145] width 94 height 15
click at [76, 287] on link "3" at bounding box center [75, 284] width 9 height 10
click at [58, 285] on link "1" at bounding box center [55, 284] width 9 height 10
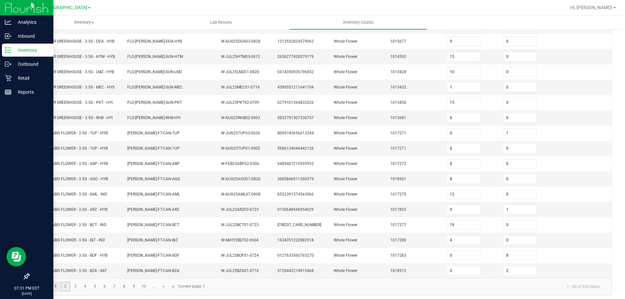
click at [66, 289] on link "2" at bounding box center [65, 287] width 9 height 10
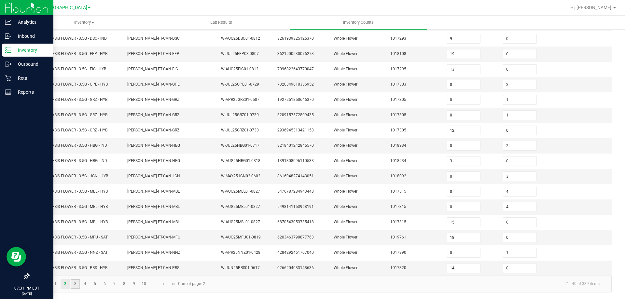
click at [77, 284] on link "3" at bounding box center [75, 284] width 9 height 10
click at [520, 176] on input "0" at bounding box center [519, 176] width 33 height 9
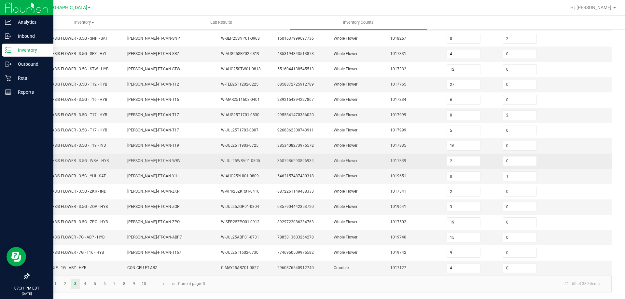
click at [419, 166] on td "1017339" at bounding box center [414, 161] width 56 height 15
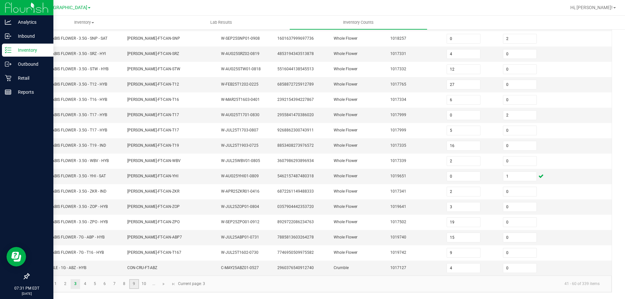
click at [139, 283] on link "9" at bounding box center [133, 284] width 9 height 10
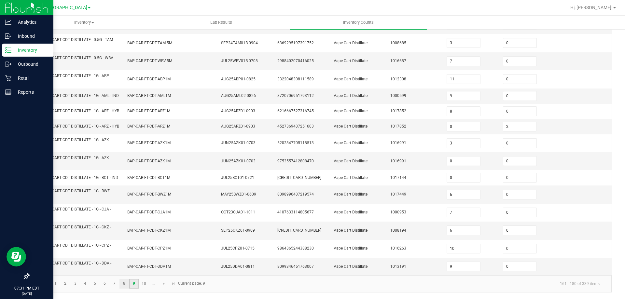
scroll to position [190, 0]
click at [122, 286] on link "8" at bounding box center [123, 284] width 9 height 10
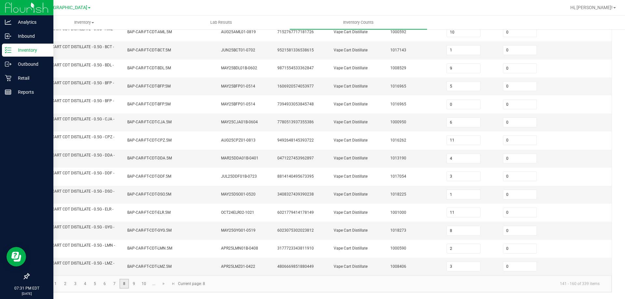
scroll to position [173, 0]
click at [130, 282] on link "9" at bounding box center [133, 284] width 9 height 10
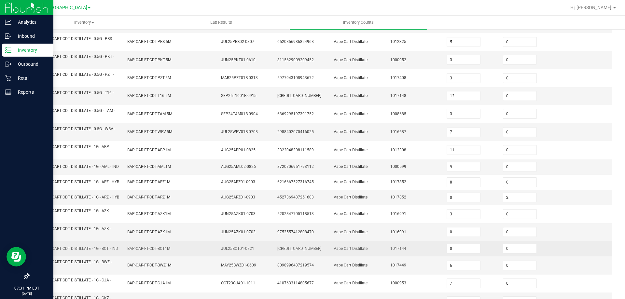
scroll to position [108, 0]
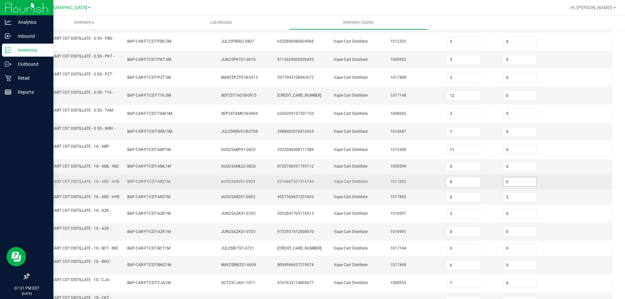
click at [505, 184] on input "0" at bounding box center [519, 181] width 33 height 9
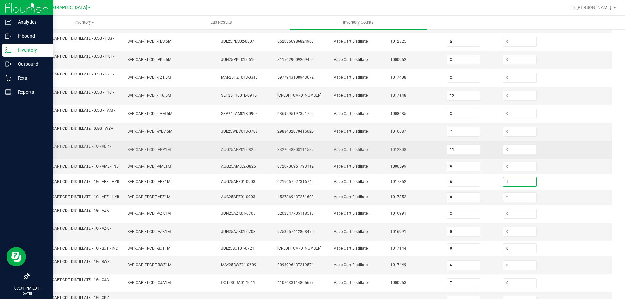
drag, startPoint x: 369, startPoint y: 164, endPoint x: 342, endPoint y: 145, distance: 33.2
click at [369, 164] on td "Vape Cart Distillate" at bounding box center [358, 166] width 56 height 15
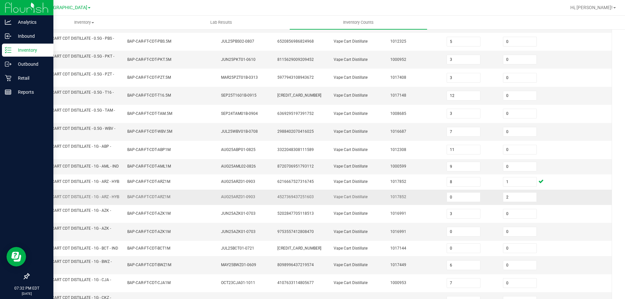
click at [113, 200] on span "FT - VAPE CART CDT DISTILLATE - 1G - ARZ - HYB" at bounding box center [76, 197] width 86 height 6
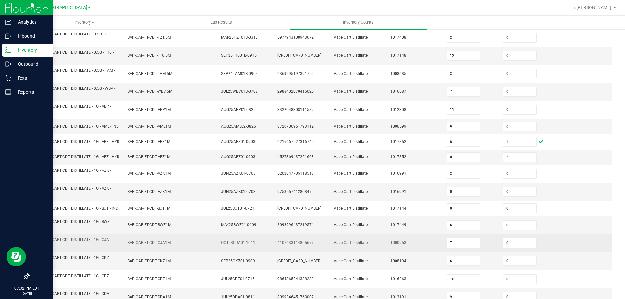
scroll to position [190, 0]
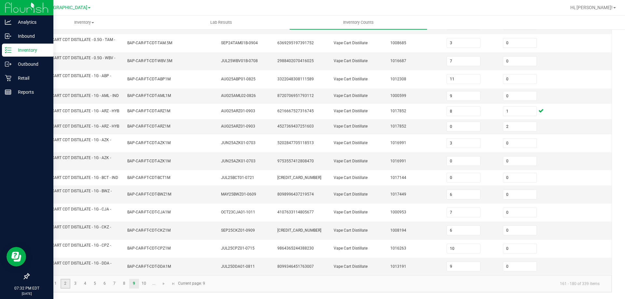
click at [66, 286] on link "2" at bounding box center [65, 284] width 9 height 10
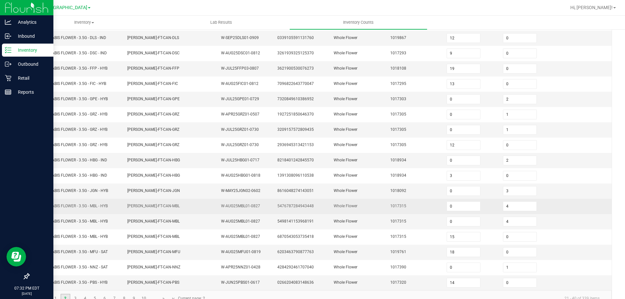
scroll to position [135, 0]
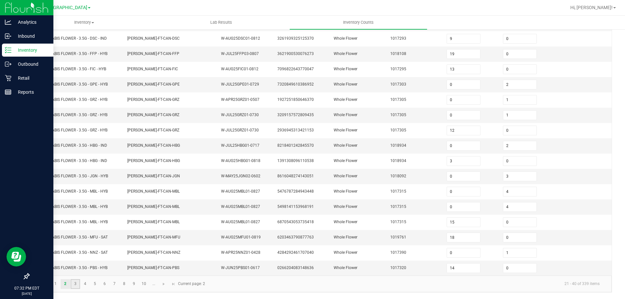
click at [73, 285] on link "3" at bounding box center [75, 284] width 9 height 10
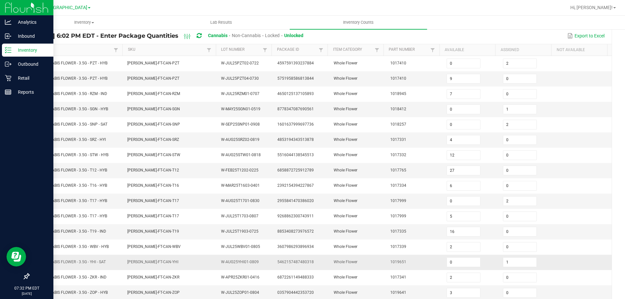
scroll to position [37, 0]
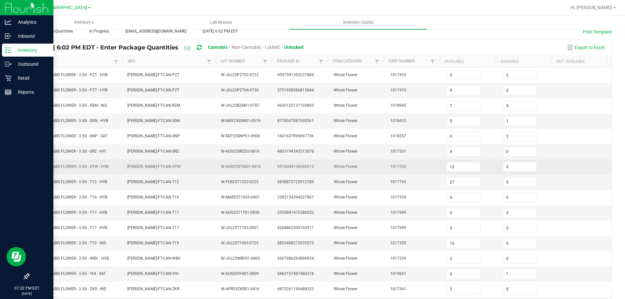
click at [108, 171] on td "FT - CANNABIS FLOWER - 3.5G - STW - HYB" at bounding box center [76, 166] width 94 height 15
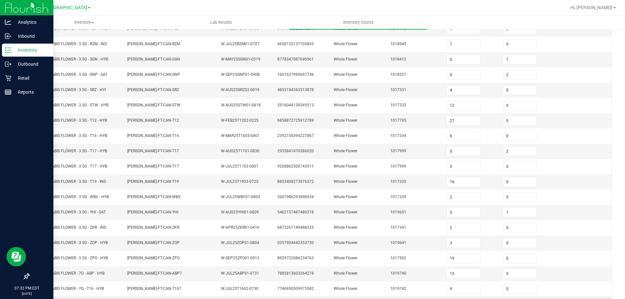
scroll to position [135, 0]
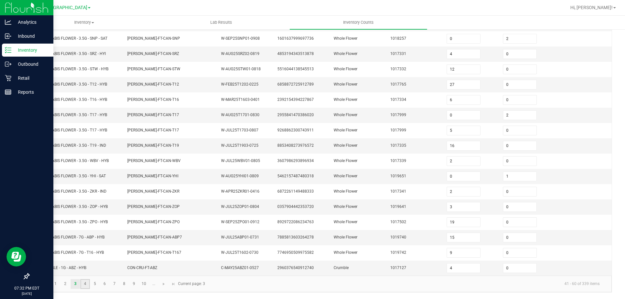
click at [83, 283] on link "4" at bounding box center [84, 284] width 9 height 10
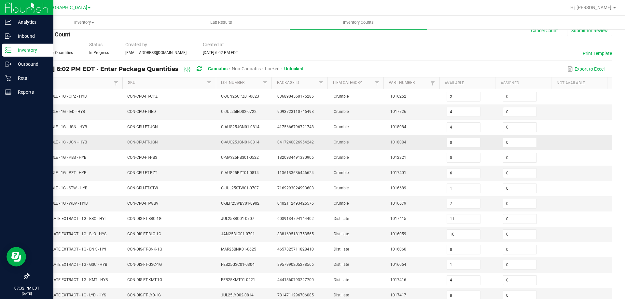
scroll to position [5, 0]
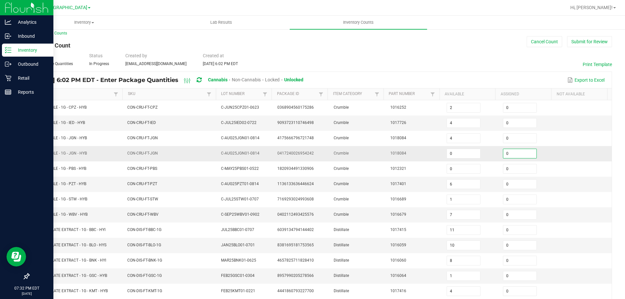
click at [372, 155] on td "Crumble" at bounding box center [358, 153] width 56 height 15
click at [508, 150] on input "0" at bounding box center [519, 153] width 33 height 9
click at [402, 160] on td "1018084" at bounding box center [414, 153] width 56 height 15
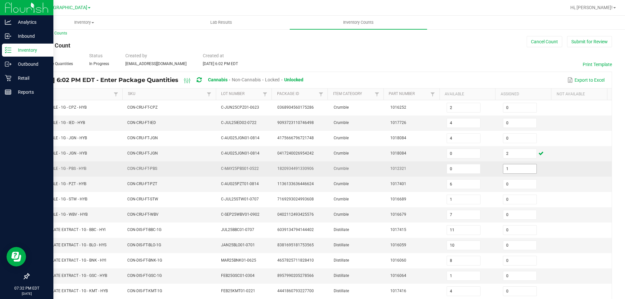
click at [516, 170] on input "1" at bounding box center [519, 168] width 33 height 9
click at [386, 174] on td "1012321" at bounding box center [414, 168] width 56 height 15
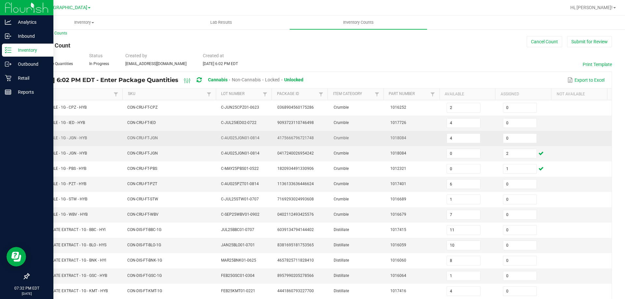
click at [97, 140] on td "FT - CRUMBLE - 1G - JGN - HYB" at bounding box center [76, 138] width 94 height 15
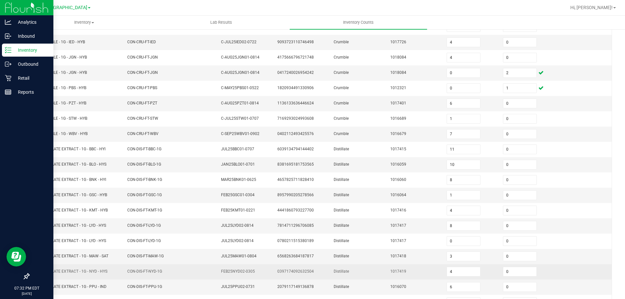
scroll to position [135, 0]
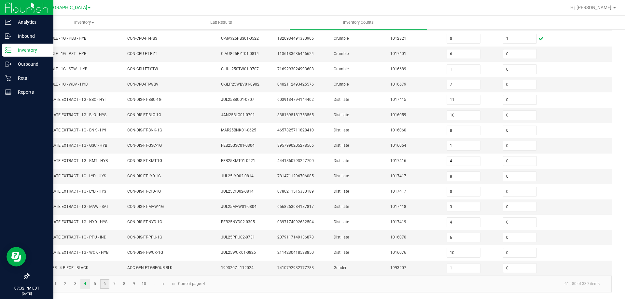
click at [103, 281] on link "6" at bounding box center [104, 284] width 9 height 10
click at [114, 283] on link "7" at bounding box center [114, 284] width 9 height 10
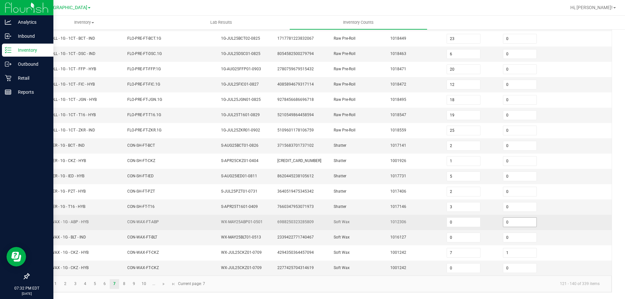
click at [516, 222] on input "0" at bounding box center [519, 222] width 33 height 9
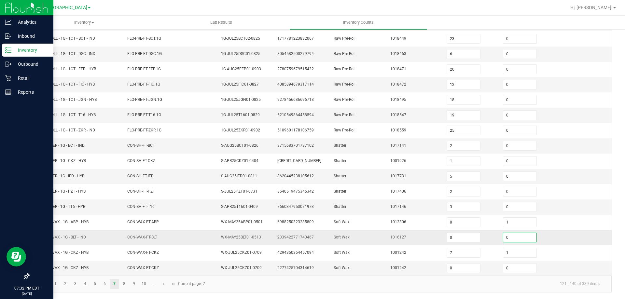
drag, startPoint x: 509, startPoint y: 235, endPoint x: 490, endPoint y: 231, distance: 19.5
click at [509, 235] on input "0" at bounding box center [519, 237] width 33 height 9
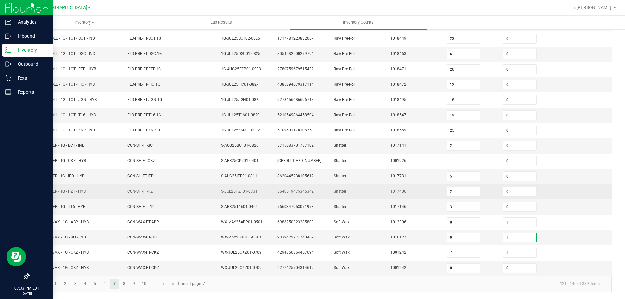
click at [386, 197] on td "1017406" at bounding box center [414, 191] width 56 height 15
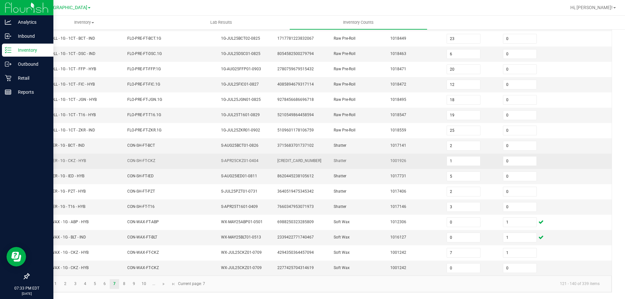
click at [113, 154] on td "FT - SHATTER - 1G - CKZ - HYB" at bounding box center [76, 161] width 94 height 15
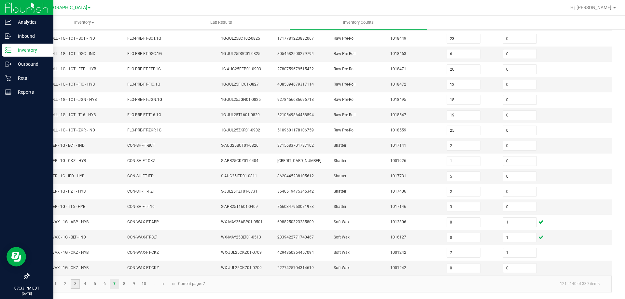
click at [77, 282] on link "3" at bounding box center [75, 284] width 9 height 10
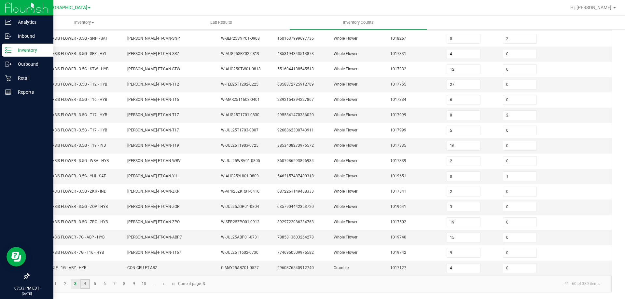
click at [85, 284] on link "4" at bounding box center [84, 284] width 9 height 10
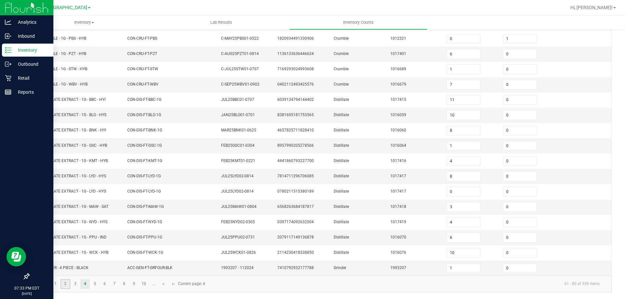
click at [66, 286] on link "2" at bounding box center [65, 284] width 9 height 10
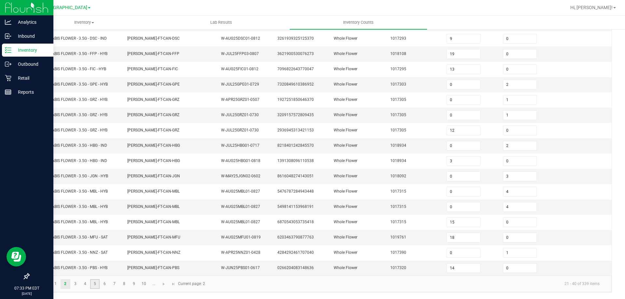
click at [90, 284] on link "5" at bounding box center [94, 284] width 9 height 10
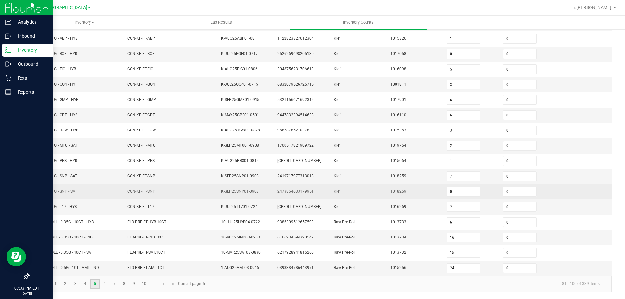
scroll to position [102, 0]
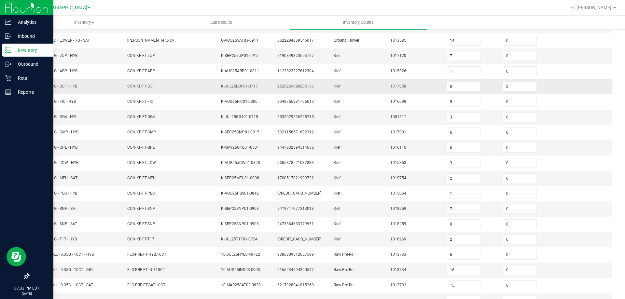
drag, startPoint x: 507, startPoint y: 86, endPoint x: 411, endPoint y: 86, distance: 95.7
click at [505, 86] on input "2" at bounding box center [519, 86] width 33 height 9
click at [390, 84] on span "1017058" at bounding box center [398, 86] width 16 height 5
click at [108, 234] on td "FT - KIEF - 1G - T17 - HYB" at bounding box center [76, 239] width 94 height 15
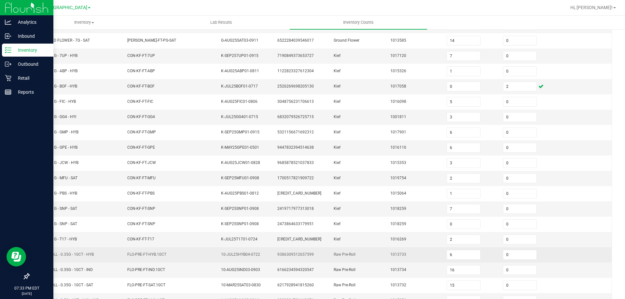
scroll to position [135, 0]
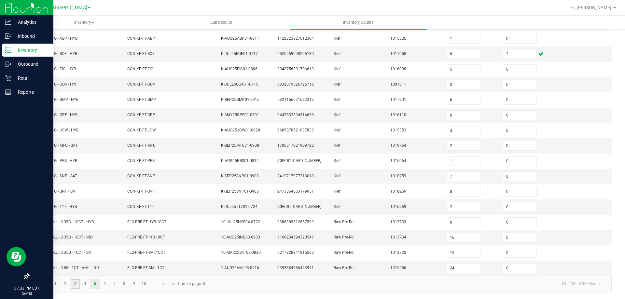
click at [77, 284] on link "3" at bounding box center [75, 284] width 9 height 10
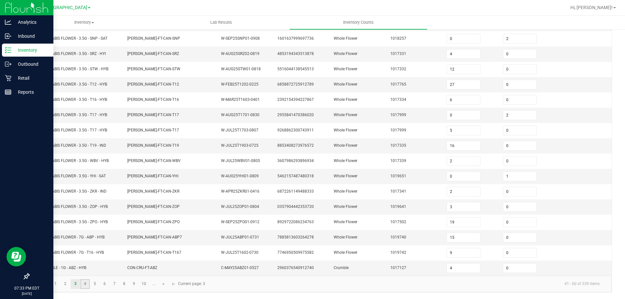
click at [89, 281] on link "4" at bounding box center [84, 284] width 9 height 10
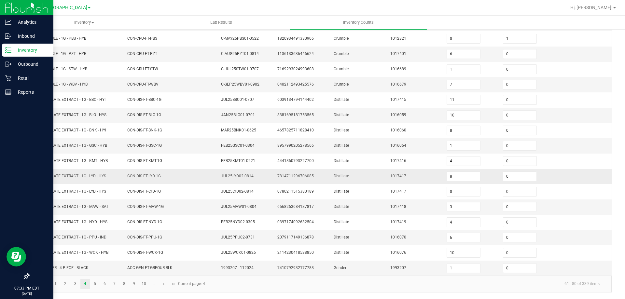
click at [503, 171] on td "0" at bounding box center [527, 176] width 56 height 15
drag, startPoint x: 496, startPoint y: 176, endPoint x: 508, endPoint y: 176, distance: 11.7
click at [503, 176] on input "0" at bounding box center [519, 176] width 33 height 9
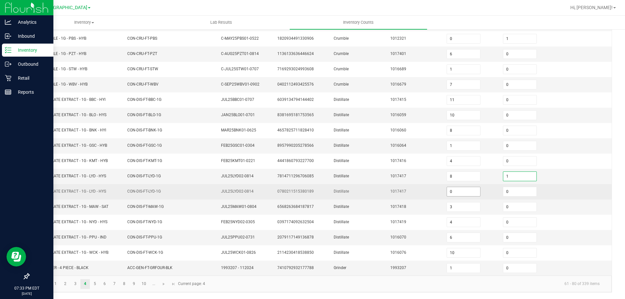
click at [465, 191] on input "0" at bounding box center [463, 191] width 33 height 9
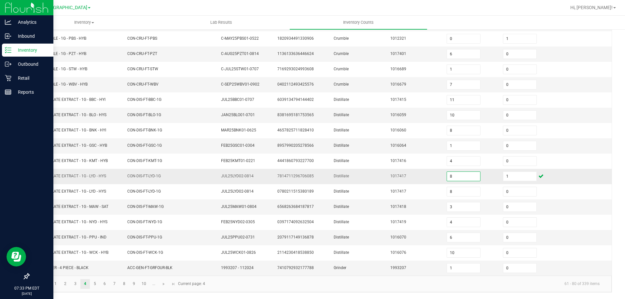
click at [454, 177] on input "8" at bounding box center [463, 176] width 33 height 9
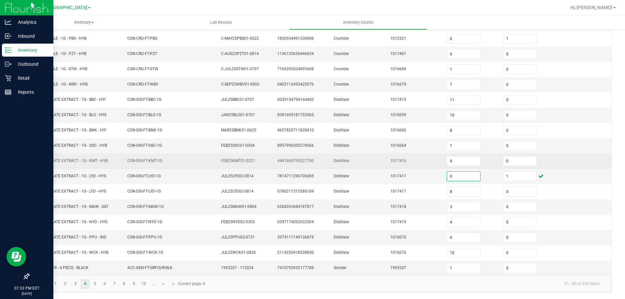
click at [416, 168] on td "1017416" at bounding box center [414, 161] width 56 height 15
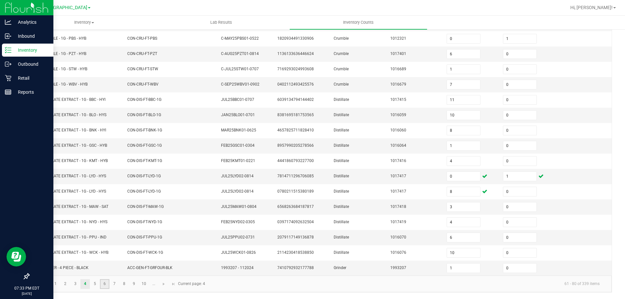
click at [104, 283] on link "6" at bounding box center [104, 284] width 9 height 10
click at [119, 285] on link "7" at bounding box center [114, 284] width 9 height 10
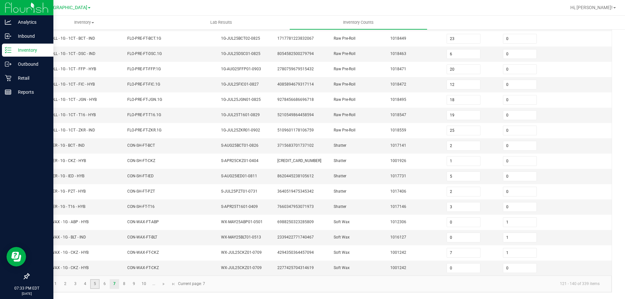
click at [94, 285] on link "5" at bounding box center [94, 284] width 9 height 10
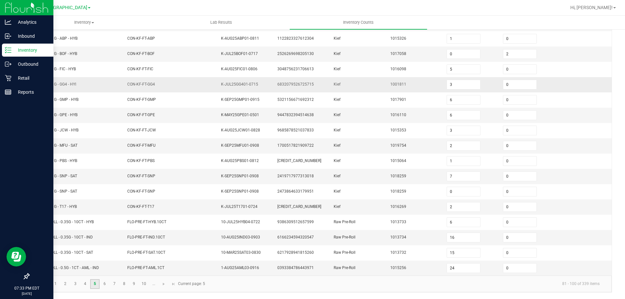
scroll to position [102, 0]
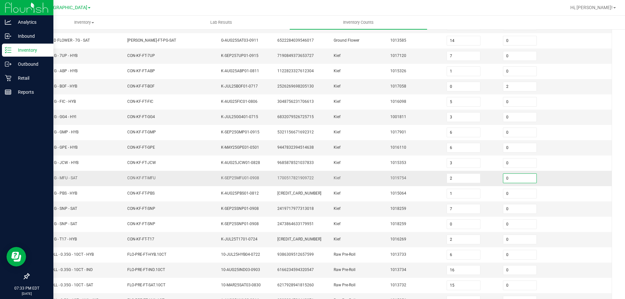
click at [512, 178] on input "0" at bounding box center [519, 178] width 33 height 9
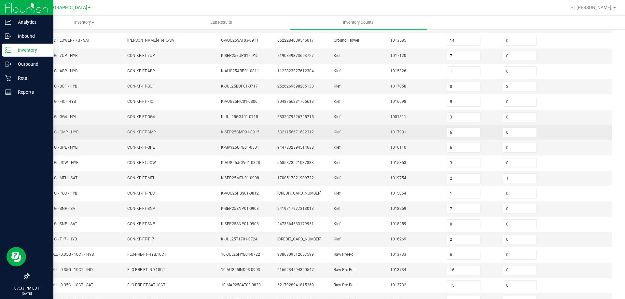
click at [344, 132] on td "Kief" at bounding box center [358, 132] width 56 height 15
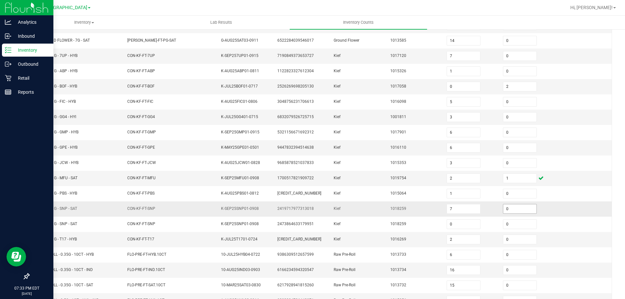
drag, startPoint x: 502, startPoint y: 206, endPoint x: 496, endPoint y: 208, distance: 6.8
click at [503, 206] on input "0" at bounding box center [519, 208] width 33 height 9
click at [380, 185] on tbody "FT - GROUND FLOWER - 7G - HYB FLO-BUD-FT-PG-HYB G-JUL25HYB06-0806 0377943752463…" at bounding box center [320, 156] width 582 height 306
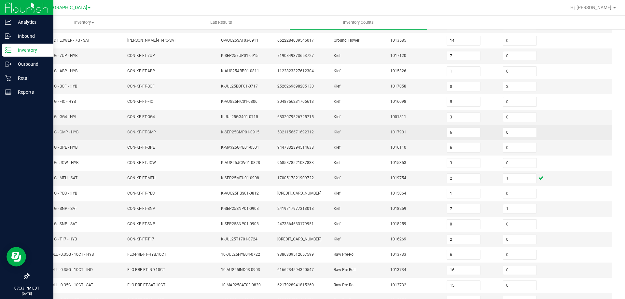
click at [248, 125] on td "K-SEP25GMP01-0915" at bounding box center [245, 132] width 56 height 15
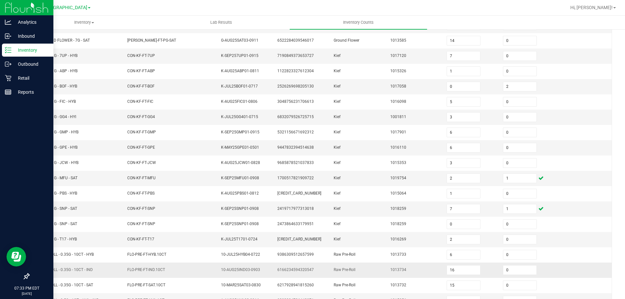
click at [124, 266] on td "FLO-PRE-FT-IND.10CT" at bounding box center [170, 270] width 94 height 15
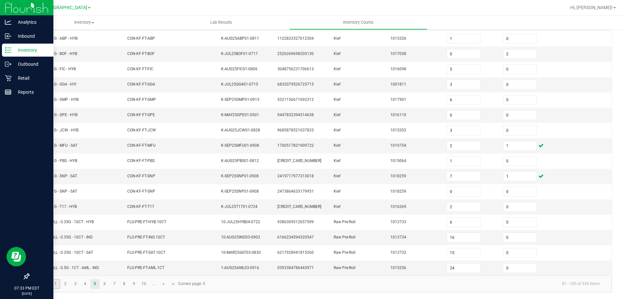
click at [53, 282] on link "1" at bounding box center [55, 284] width 9 height 10
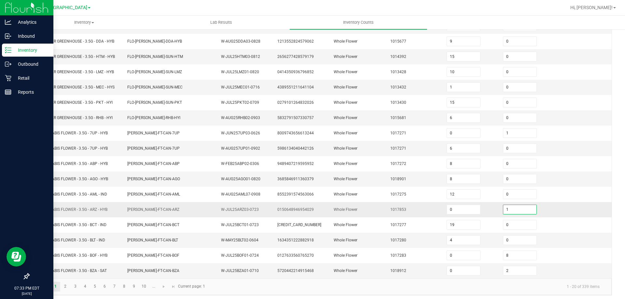
click at [504, 211] on input "1" at bounding box center [519, 209] width 33 height 9
drag, startPoint x: 346, startPoint y: 175, endPoint x: 492, endPoint y: 206, distance: 149.7
click at [348, 176] on td "Whole Flower" at bounding box center [358, 178] width 56 height 15
click at [508, 212] on input "1" at bounding box center [519, 209] width 33 height 9
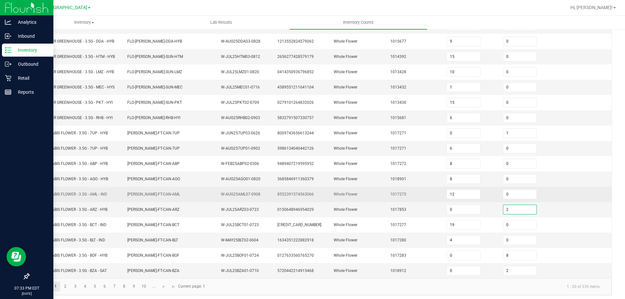
click at [429, 193] on td "1017275" at bounding box center [414, 194] width 56 height 15
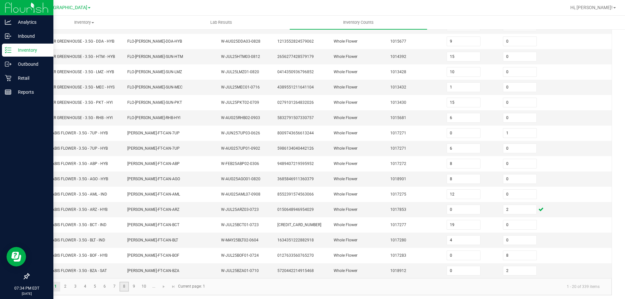
click at [124, 286] on link "8" at bounding box center [123, 287] width 9 height 10
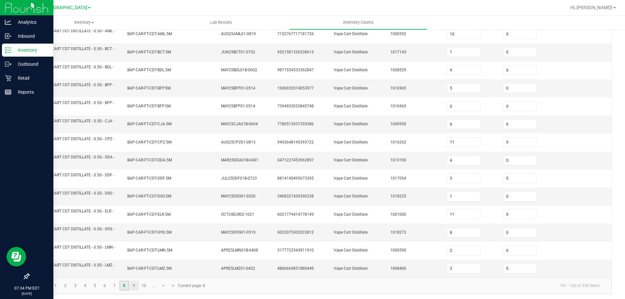
scroll to position [173, 0]
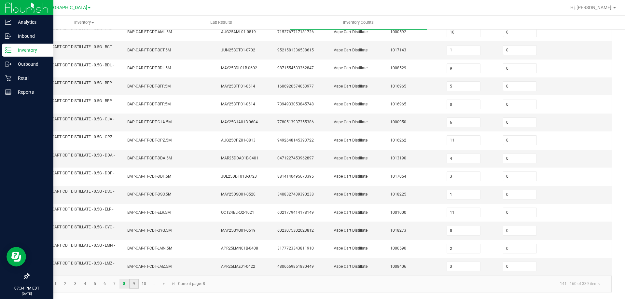
click at [131, 286] on link "9" at bounding box center [133, 284] width 9 height 10
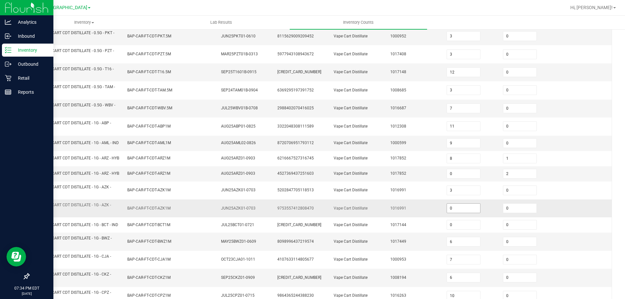
scroll to position [141, 0]
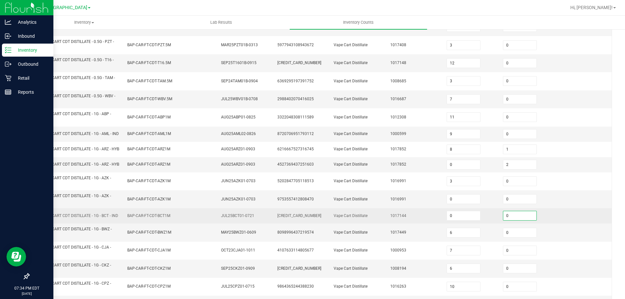
click at [521, 220] on input "0" at bounding box center [519, 215] width 33 height 9
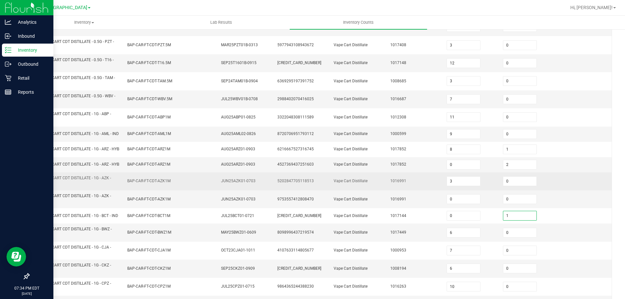
drag, startPoint x: 382, startPoint y: 184, endPoint x: 374, endPoint y: 178, distance: 10.7
click at [386, 184] on td "1016991" at bounding box center [414, 181] width 56 height 18
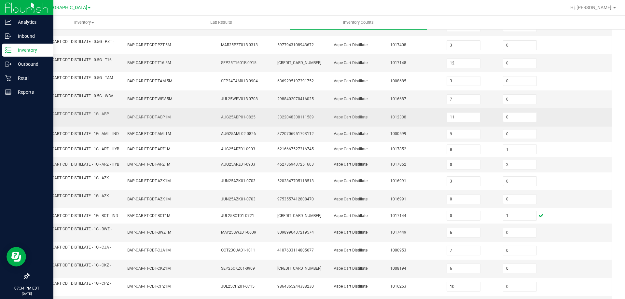
click at [138, 110] on td "BAP-CAR-FT-CDT-ABP1M" at bounding box center [170, 117] width 94 height 18
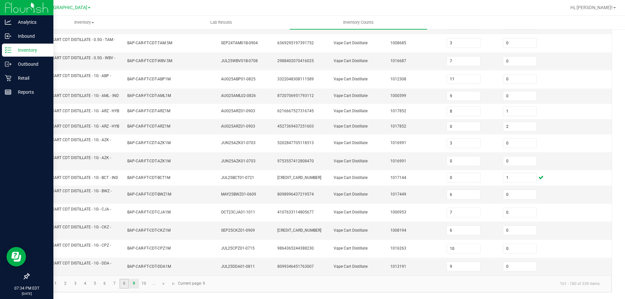
click at [124, 287] on link "8" at bounding box center [123, 284] width 9 height 10
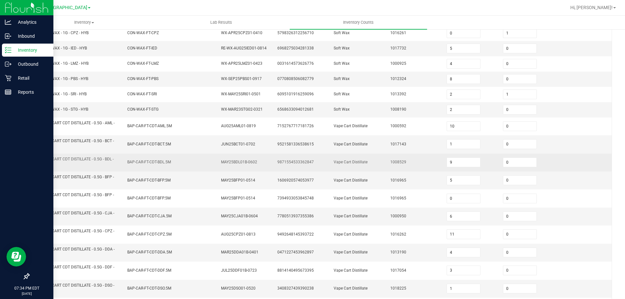
scroll to position [76, 0]
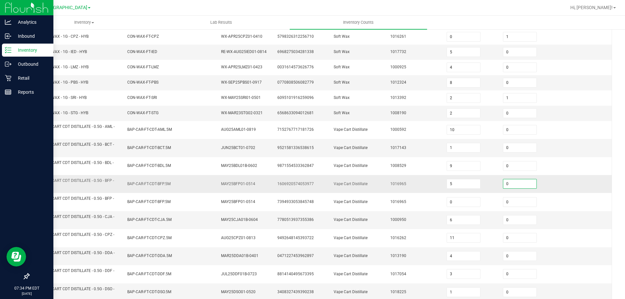
drag, startPoint x: 515, startPoint y: 184, endPoint x: 341, endPoint y: 142, distance: 178.9
click at [515, 184] on input "0" at bounding box center [519, 183] width 33 height 9
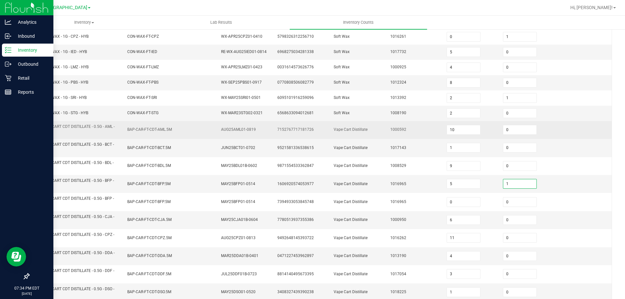
click at [323, 137] on td "7152767717181726" at bounding box center [301, 130] width 56 height 18
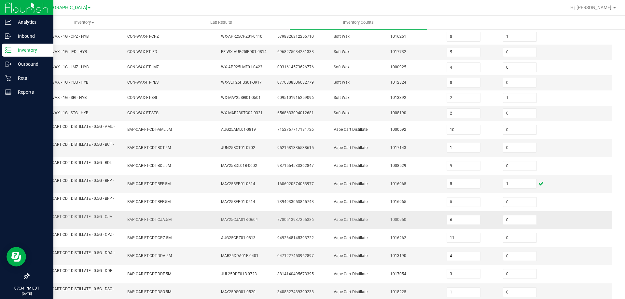
click at [124, 226] on td "BAP-CAR-FT-CDT-CJA.5M" at bounding box center [170, 220] width 94 height 18
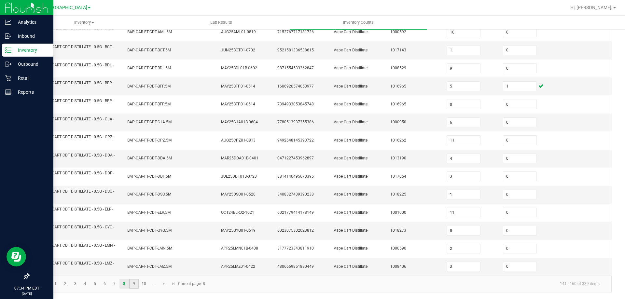
click at [133, 283] on link "9" at bounding box center [133, 284] width 9 height 10
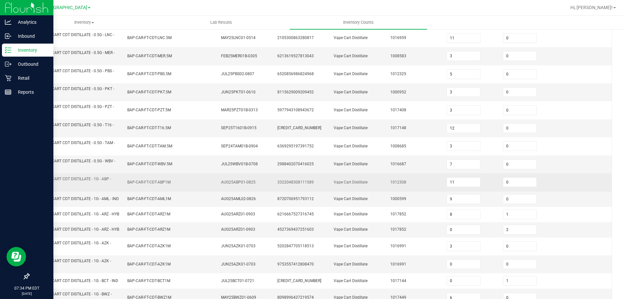
scroll to position [141, 0]
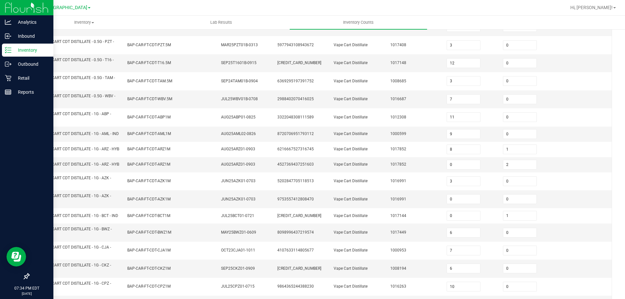
click at [22, 58] on div "< All Inventory Counts Inventory Count Cancel Count Submit for Review Type Ente…" at bounding box center [320, 112] width 609 height 449
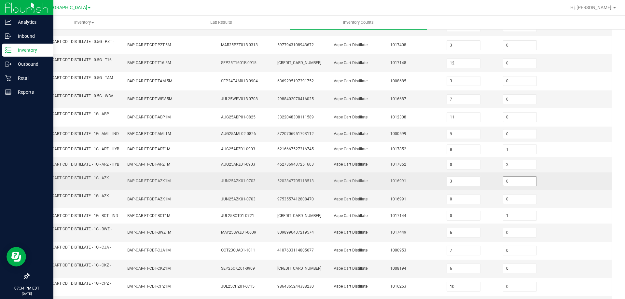
click at [515, 186] on input "0" at bounding box center [519, 181] width 33 height 9
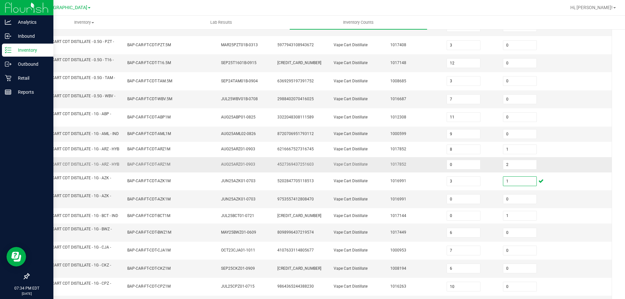
click at [401, 172] on td "1017852" at bounding box center [414, 164] width 56 height 15
click at [457, 204] on input "0" at bounding box center [463, 199] width 33 height 9
drag, startPoint x: 416, startPoint y: 194, endPoint x: 351, endPoint y: 143, distance: 82.3
click at [416, 190] on td "1016991" at bounding box center [414, 181] width 56 height 18
click at [111, 205] on span "FT - VAPE CART CDT DISTILLATE - 1G - AZK - HYB" at bounding box center [76, 199] width 86 height 12
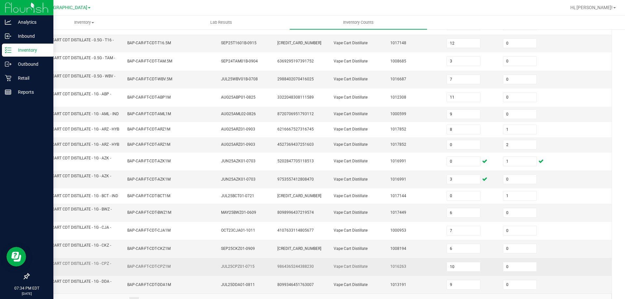
scroll to position [190, 0]
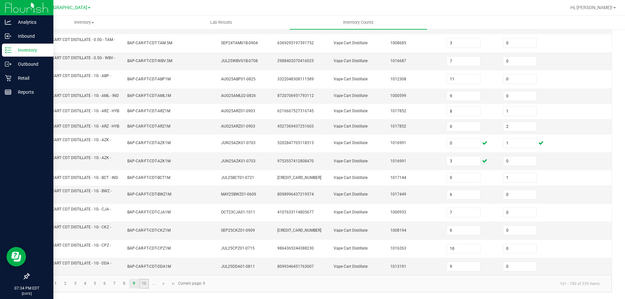
click at [142, 283] on link "10" at bounding box center [143, 284] width 9 height 10
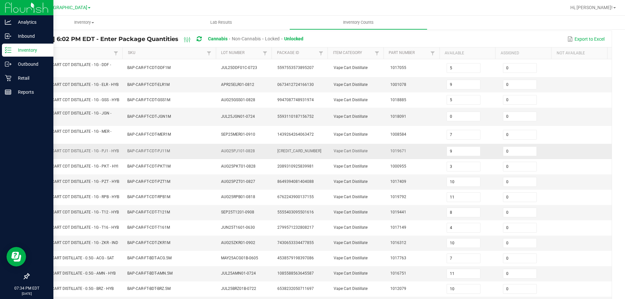
scroll to position [35, 0]
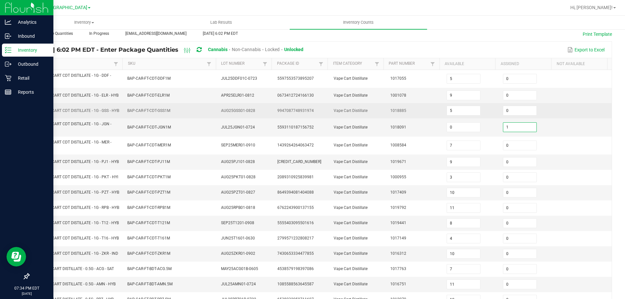
click at [350, 112] on td "Vape Cart Distillate" at bounding box center [358, 110] width 56 height 15
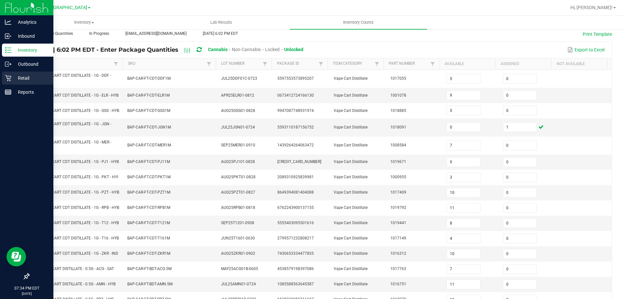
click at [9, 78] on icon at bounding box center [8, 78] width 7 height 7
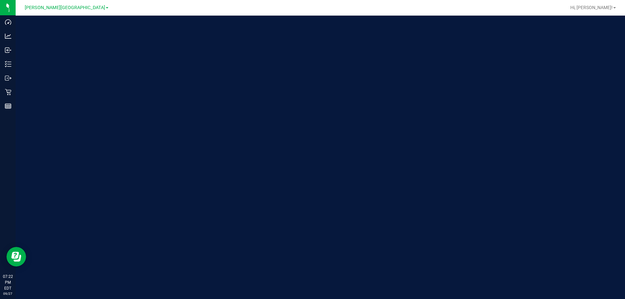
click at [57, 10] on div "[PERSON_NAME][GEOGRAPHIC_DATA]" at bounding box center [67, 8] width 84 height 8
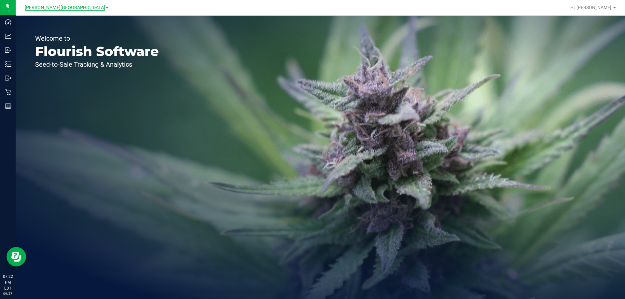
click at [67, 9] on span "[PERSON_NAME][GEOGRAPHIC_DATA]" at bounding box center [65, 8] width 80 height 6
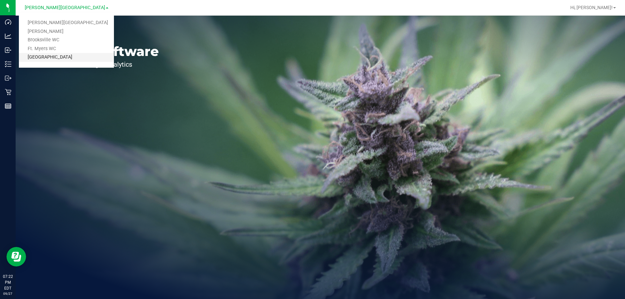
click at [60, 57] on link "[GEOGRAPHIC_DATA]" at bounding box center [66, 57] width 95 height 9
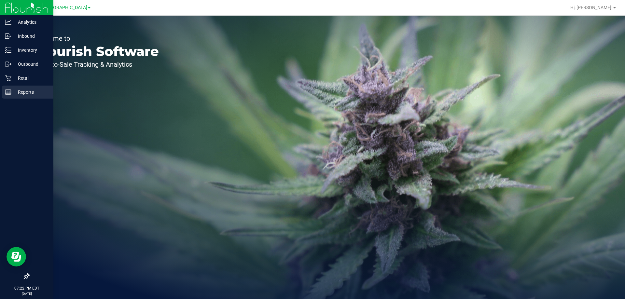
click at [9, 93] on line at bounding box center [8, 93] width 6 height 0
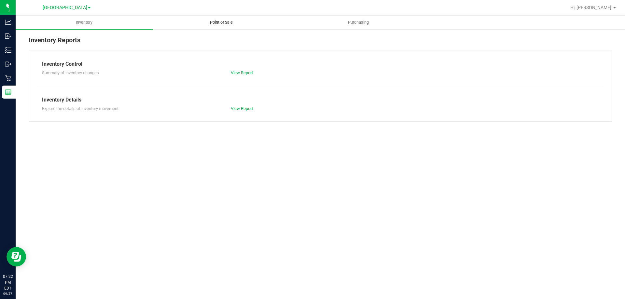
click at [220, 21] on span "Point of Sale" at bounding box center [221, 23] width 40 height 6
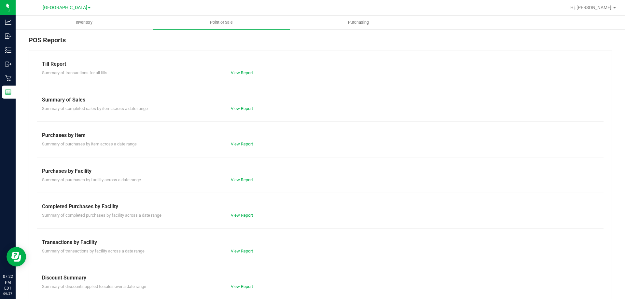
click at [243, 251] on link "View Report" at bounding box center [242, 251] width 22 height 5
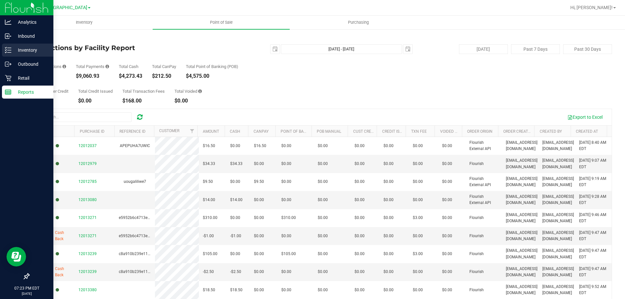
click at [7, 50] on icon at bounding box center [8, 50] width 7 height 7
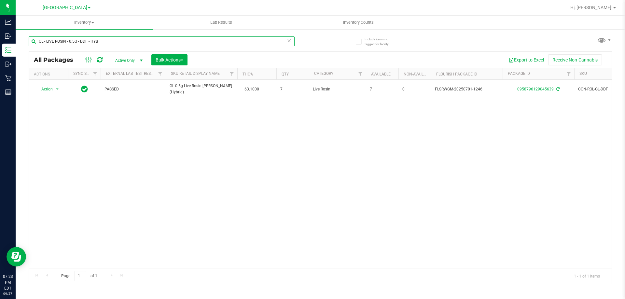
click at [75, 43] on input "GL - LIVE ROSIN - 0.5G - DDF - HYB" at bounding box center [162, 41] width 266 height 10
click at [75, 42] on input "GL - LIVE ROSIN - 0.5G - DDF - HYB" at bounding box center [162, 41] width 266 height 10
click at [76, 40] on input "GL - LIVE ROSIN - 0.5G - DDF - HYB" at bounding box center [162, 41] width 266 height 10
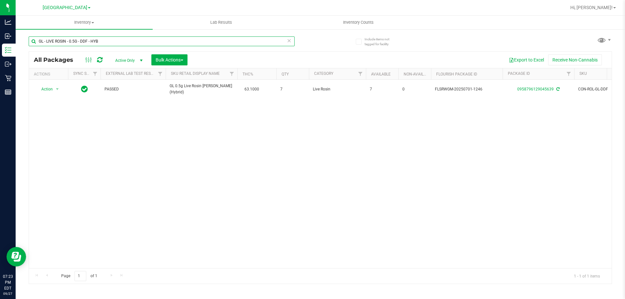
click at [76, 40] on input "GL - LIVE ROSIN - 0.5G - DDF - HYB" at bounding box center [162, 41] width 266 height 10
paste input "JGN"
click at [90, 42] on input "GL - LIVE ROSIN - 0.5G - JGN - HYB" at bounding box center [162, 41] width 266 height 10
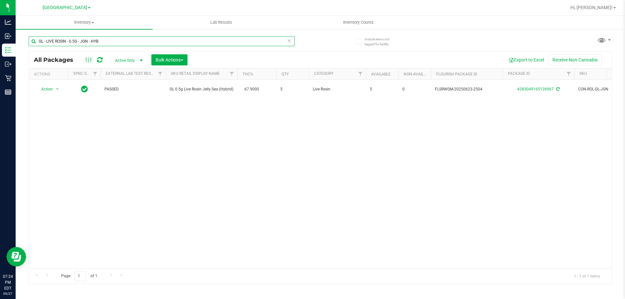
paste input "STW"
click at [74, 38] on input "GL - LIVE ROSIN - 0.5G - STW - HYB" at bounding box center [162, 41] width 266 height 10
paste input "ZKR - IND"
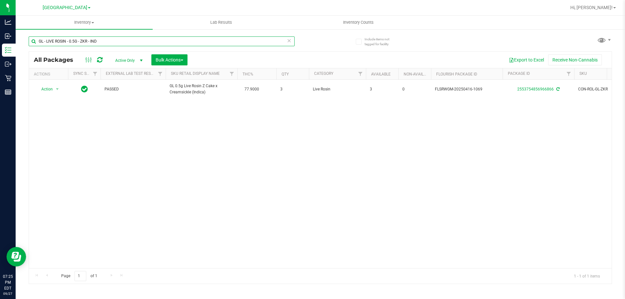
click at [83, 44] on input "GL - LIVE ROSIN - 0.5G - ZKR - IND" at bounding box center [162, 41] width 266 height 10
paste input "1G - BCT"
click at [71, 37] on input "GL - LIVE ROSIN - 1G - BCT - IND" at bounding box center [162, 41] width 266 height 10
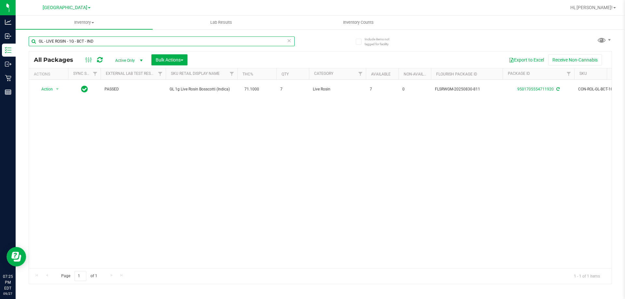
click at [71, 37] on input "GL - LIVE ROSIN - 1G - BCT - IND" at bounding box center [162, 41] width 266 height 10
paste input "DSC"
click at [77, 45] on input "GL - LIVE ROSIN - 1G - DSC - IND" at bounding box center [162, 41] width 266 height 10
click at [77, 44] on input "GL - LIVE ROSIN - 1G - DSC - IND" at bounding box center [162, 41] width 266 height 10
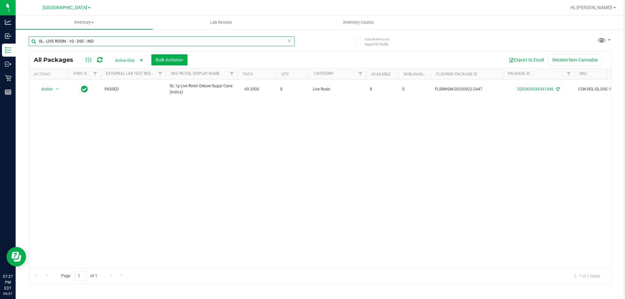
click at [77, 44] on input "GL - LIVE ROSIN - 1G - DSC - IND" at bounding box center [162, 41] width 266 height 10
paste input "SW - LOZENGE - 5MG - 20CT - SOO - 1CBD-1THC - LEMON"
type input "SW - LOZENGE - 5MG - 20CT - SOO - 1CBD-1THC - LEMON"
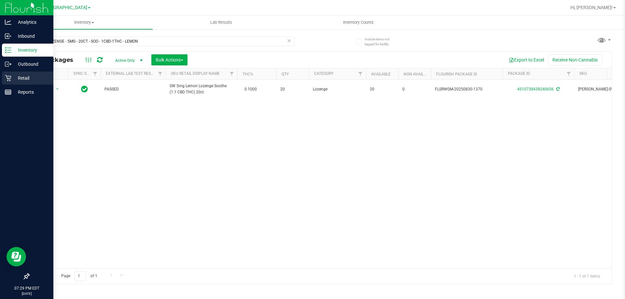
click at [7, 76] on icon at bounding box center [8, 78] width 7 height 7
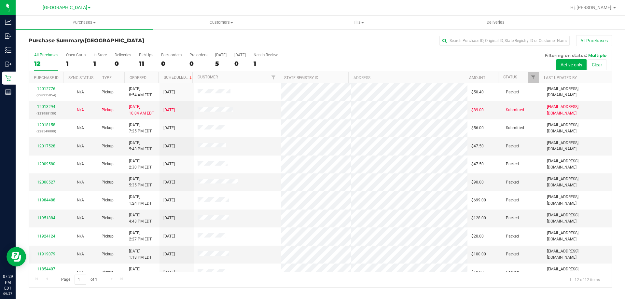
click at [143, 64] on div "11" at bounding box center [146, 63] width 14 height 7
click at [0, 0] on input "PickUps 11" at bounding box center [0, 0] width 0 height 0
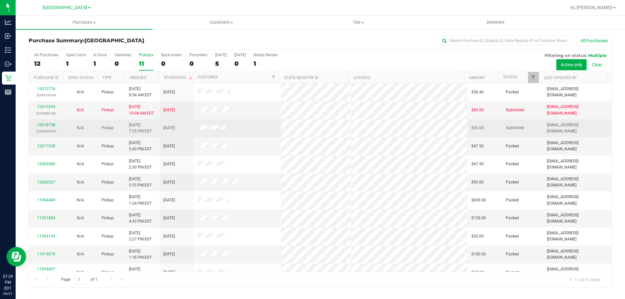
scroll to position [9, 0]
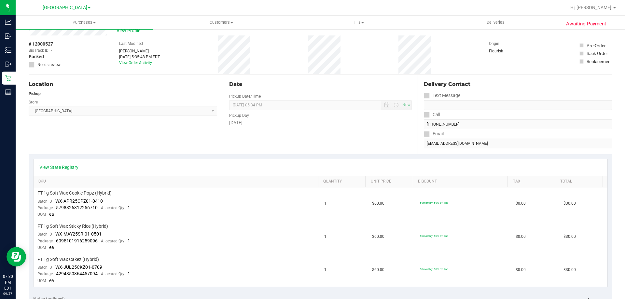
scroll to position [33, 0]
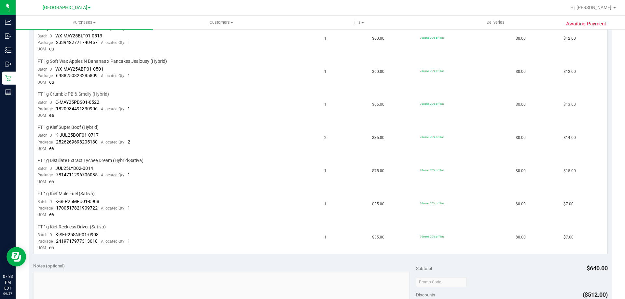
scroll to position [293, 0]
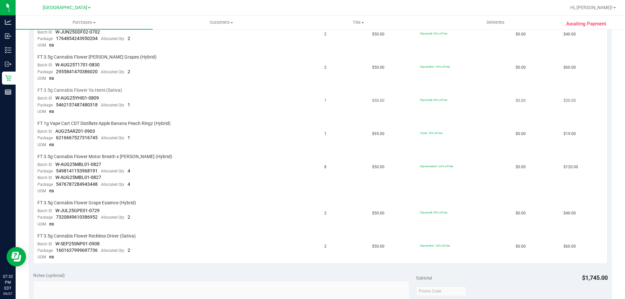
scroll to position [521, 0]
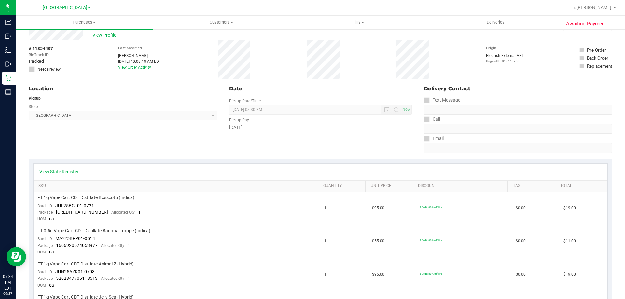
scroll to position [33, 0]
